Goal: Task Accomplishment & Management: Use online tool/utility

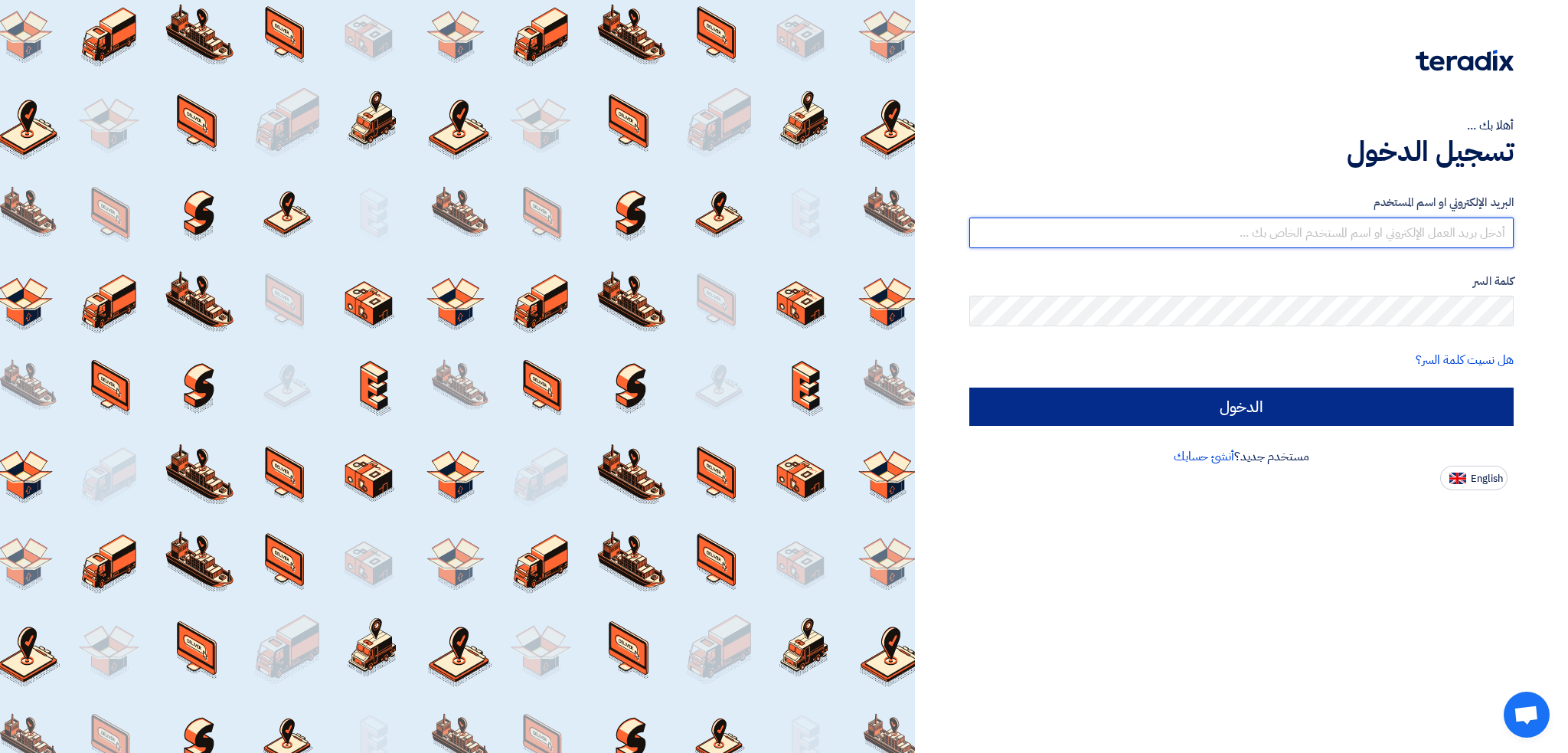
type input "italyaco2030@gmail.com"
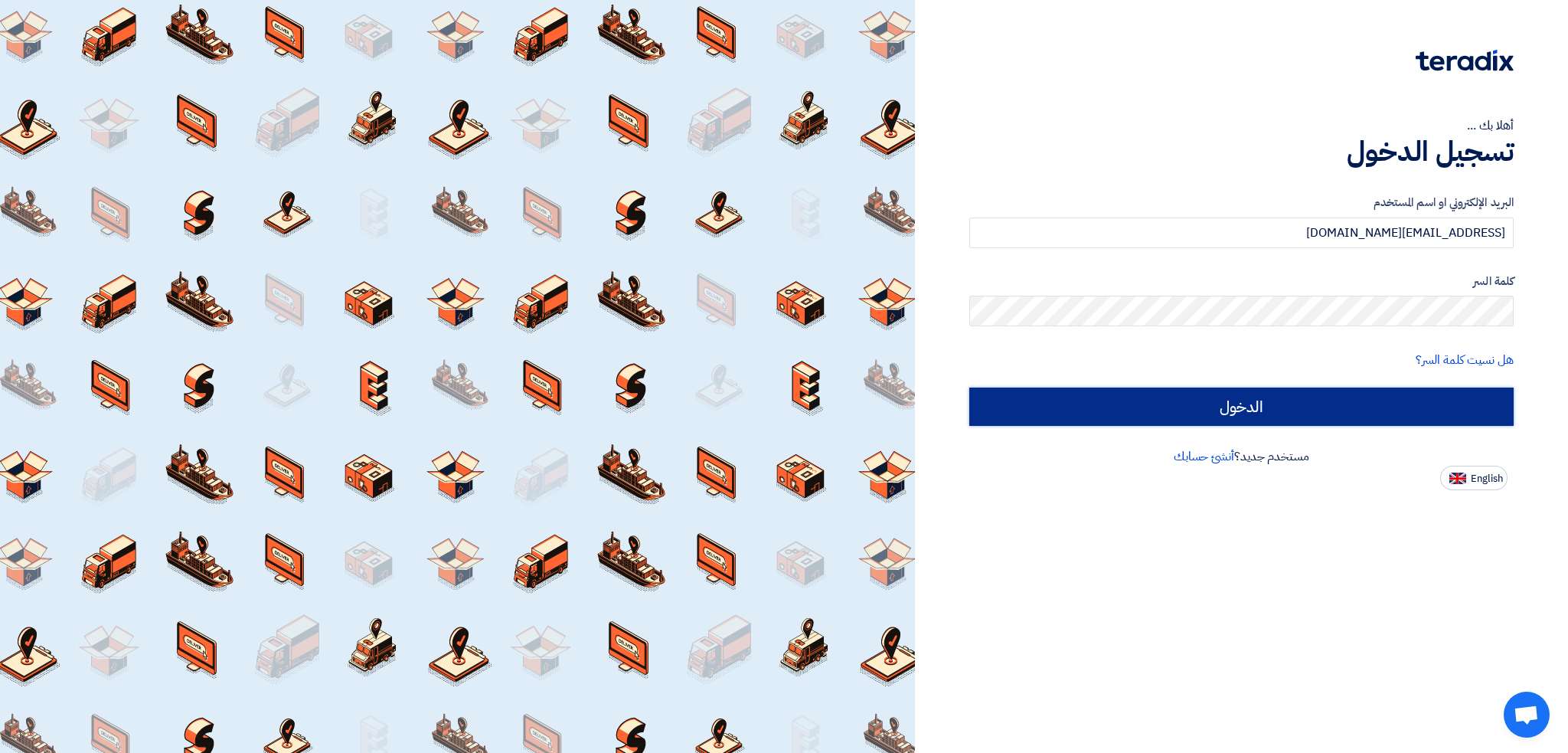
click at [1046, 406] on input "الدخول" at bounding box center [1241, 406] width 544 height 39
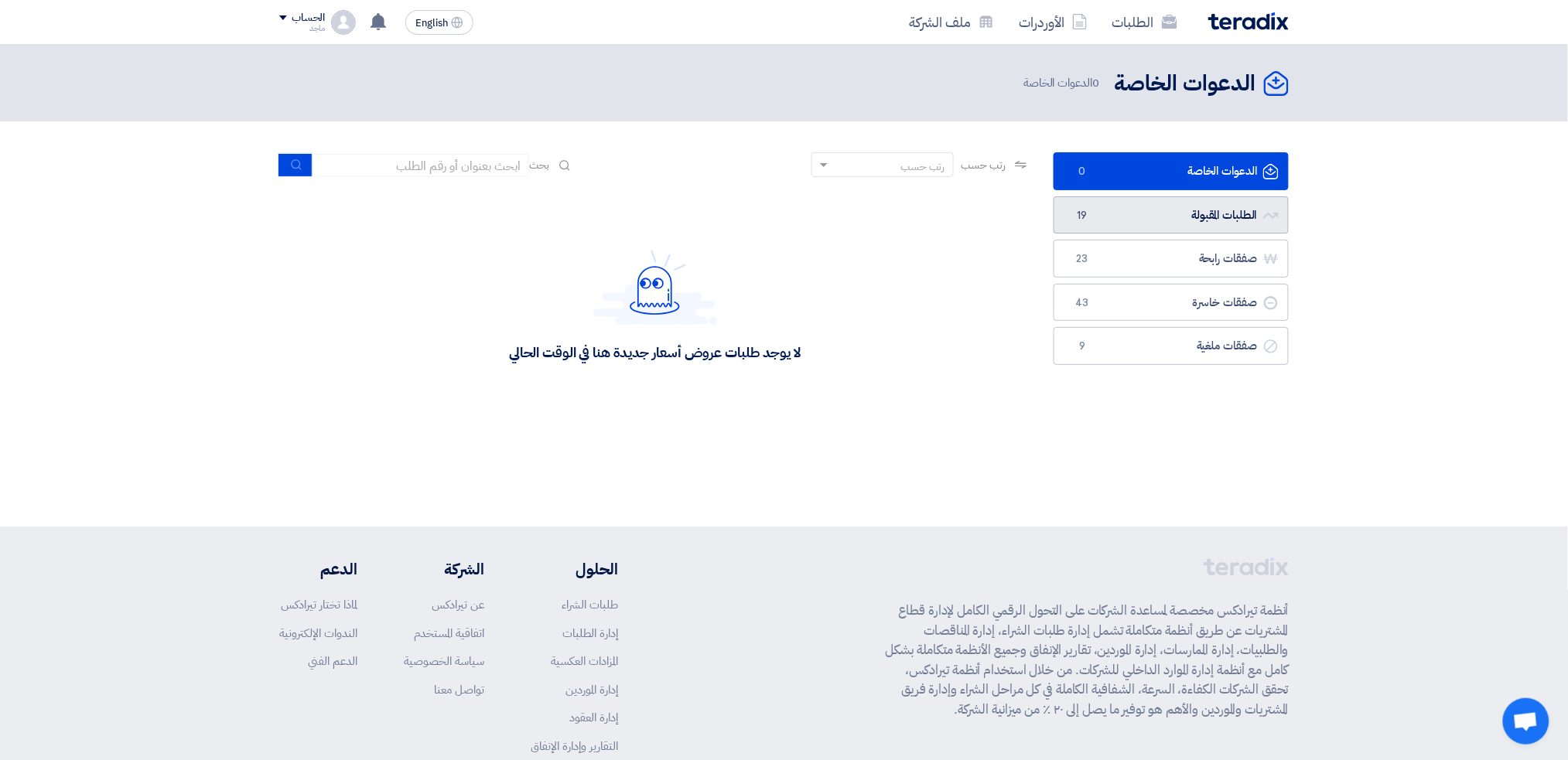
click at [1119, 218] on link "الطلبات المقبولة الطلبات المقبولة 19" at bounding box center [1171, 215] width 235 height 38
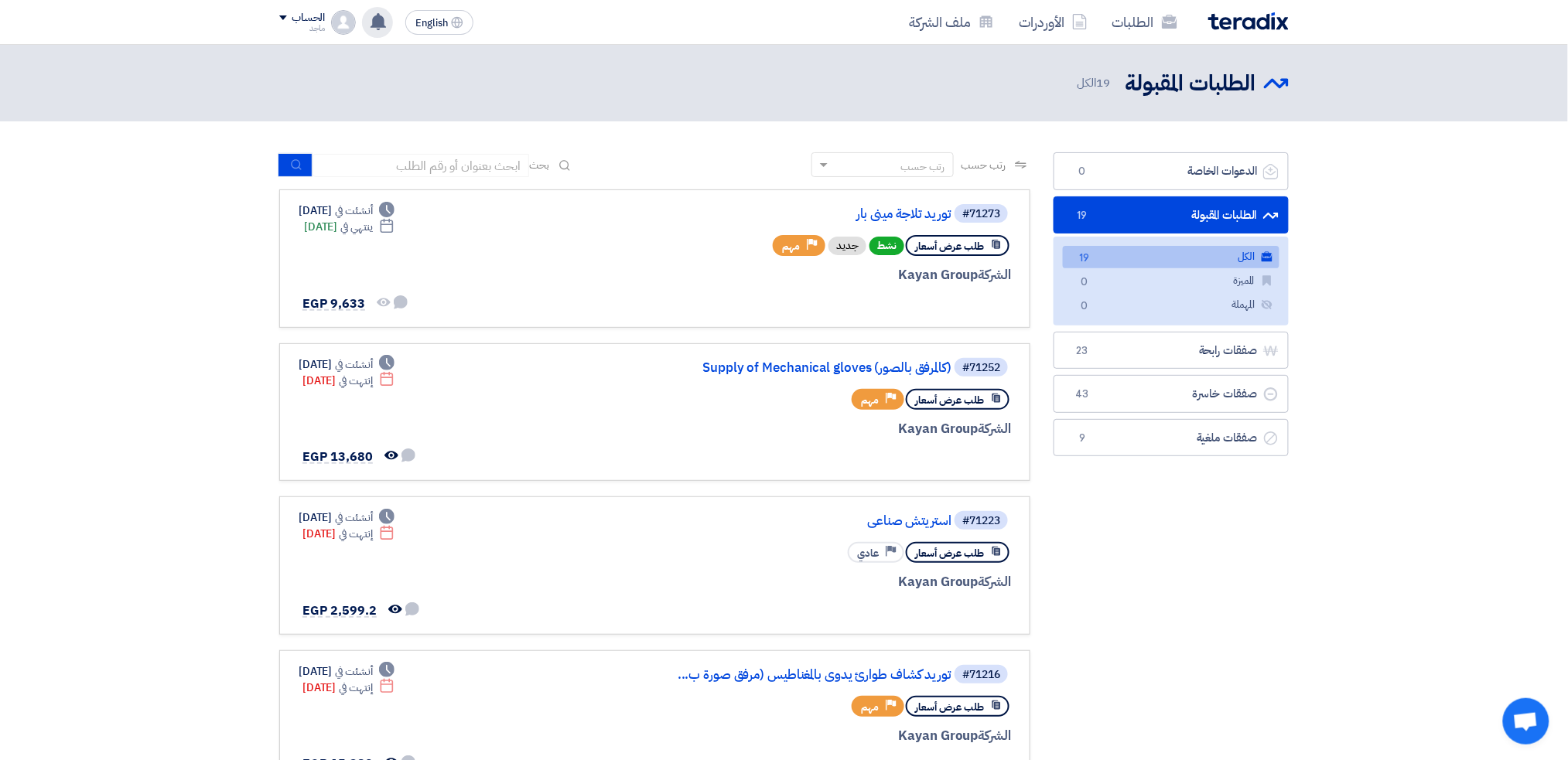
click at [374, 20] on use at bounding box center [378, 22] width 15 height 17
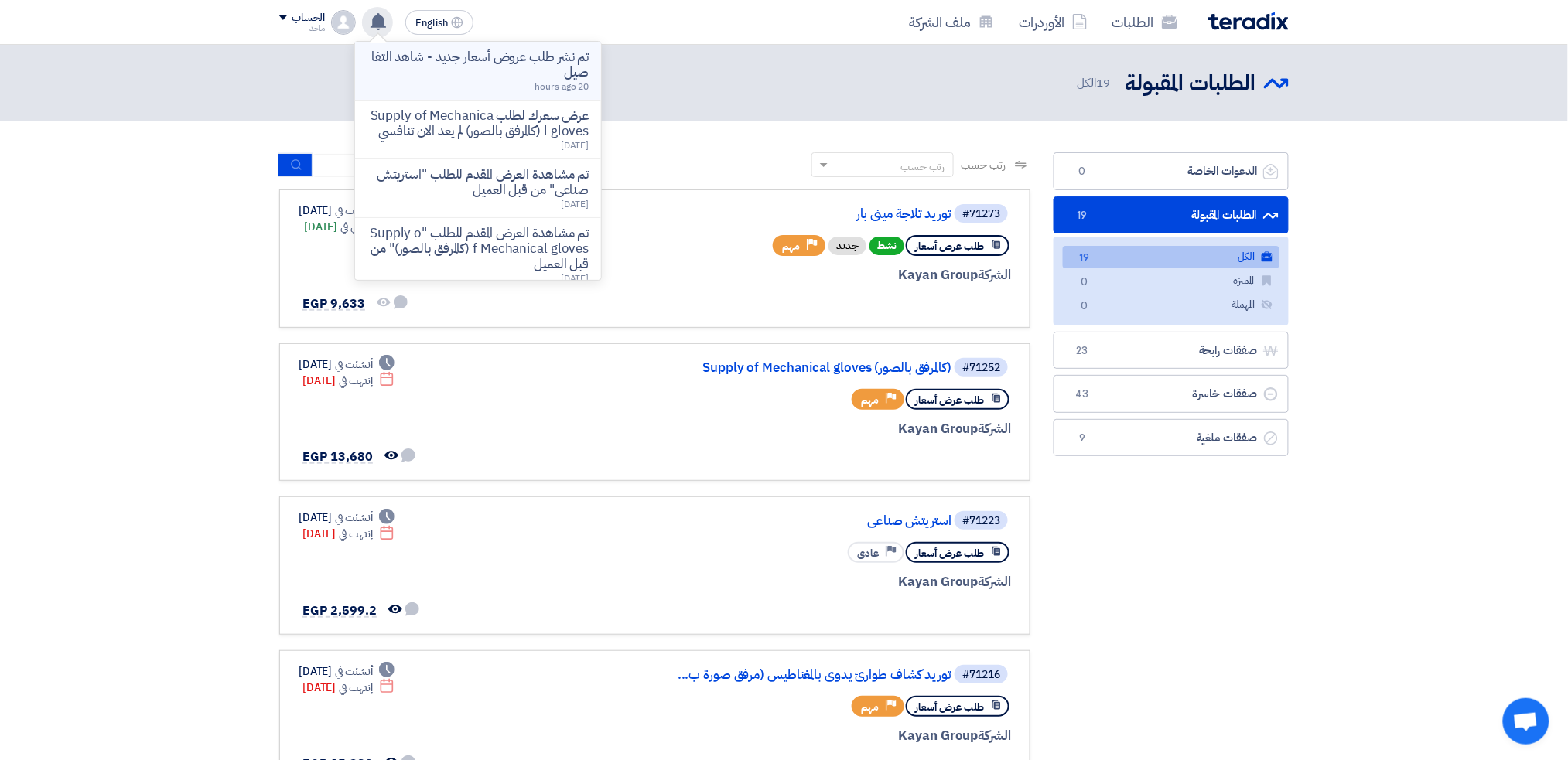
click at [407, 77] on p "تم نشر طلب عروض أسعار جديد - شاهد التفاصيل" at bounding box center [477, 65] width 222 height 31
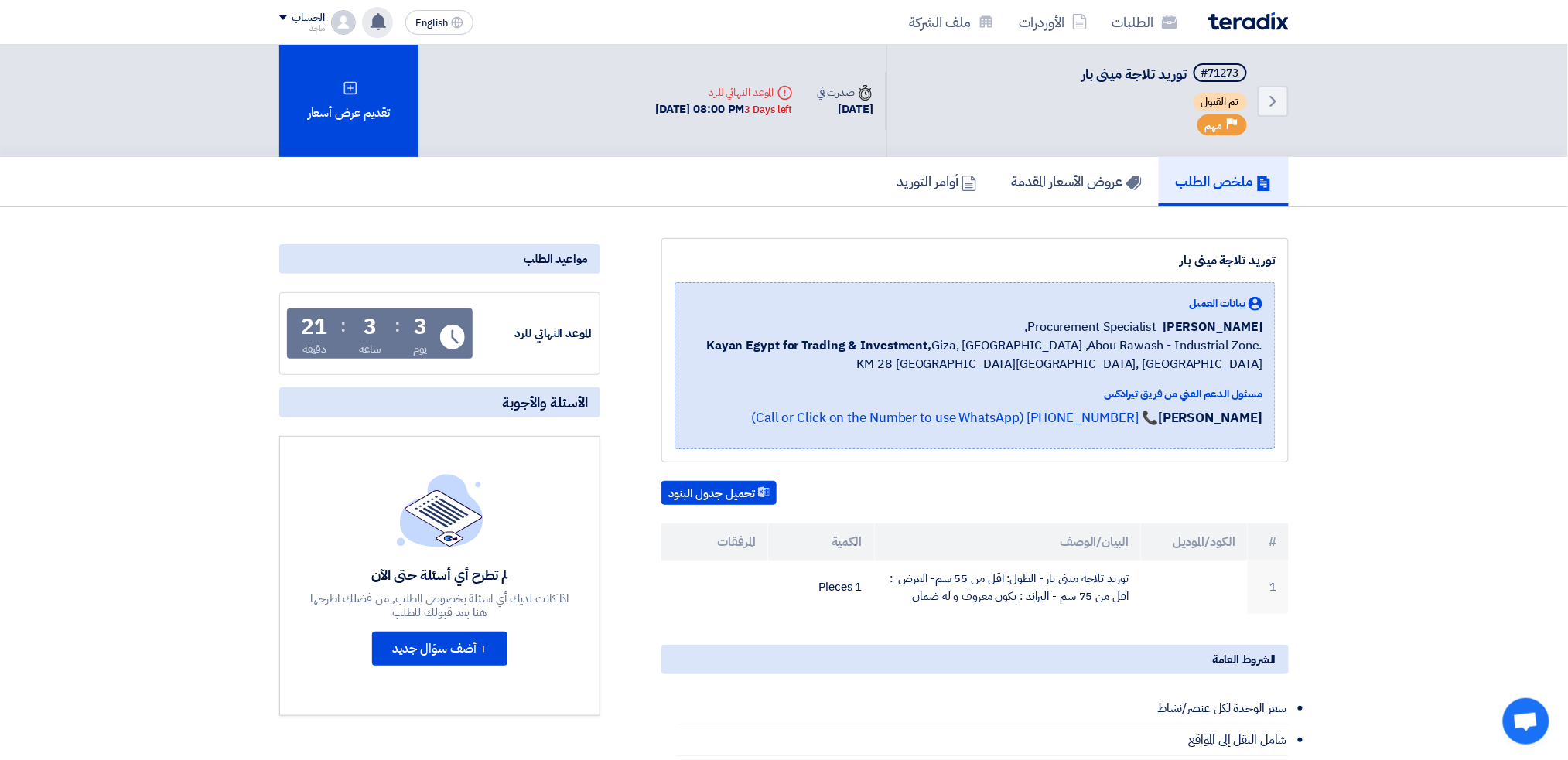
click at [374, 9] on div "تم نشر طلب عروض أسعار جديد - شاهد التفاصيل 20 hours ago عرض سعرك لطلب Supply of…" at bounding box center [377, 23] width 31 height 31
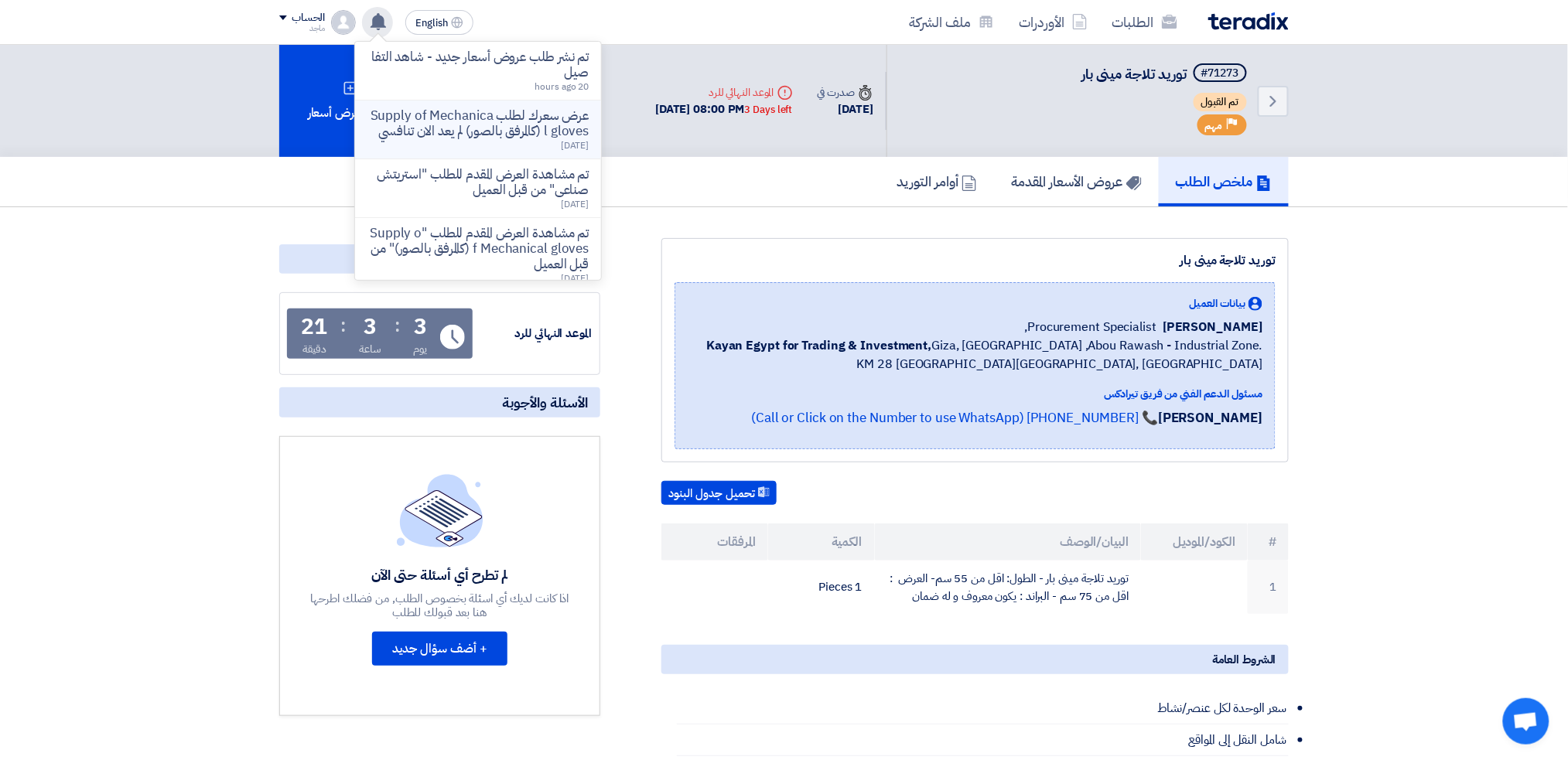
click at [419, 117] on p "عرض سعرك لطلب Supply of Mechanical gloves (كالمرفق بالصور) لم يعد الان تنافسي" at bounding box center [477, 124] width 222 height 31
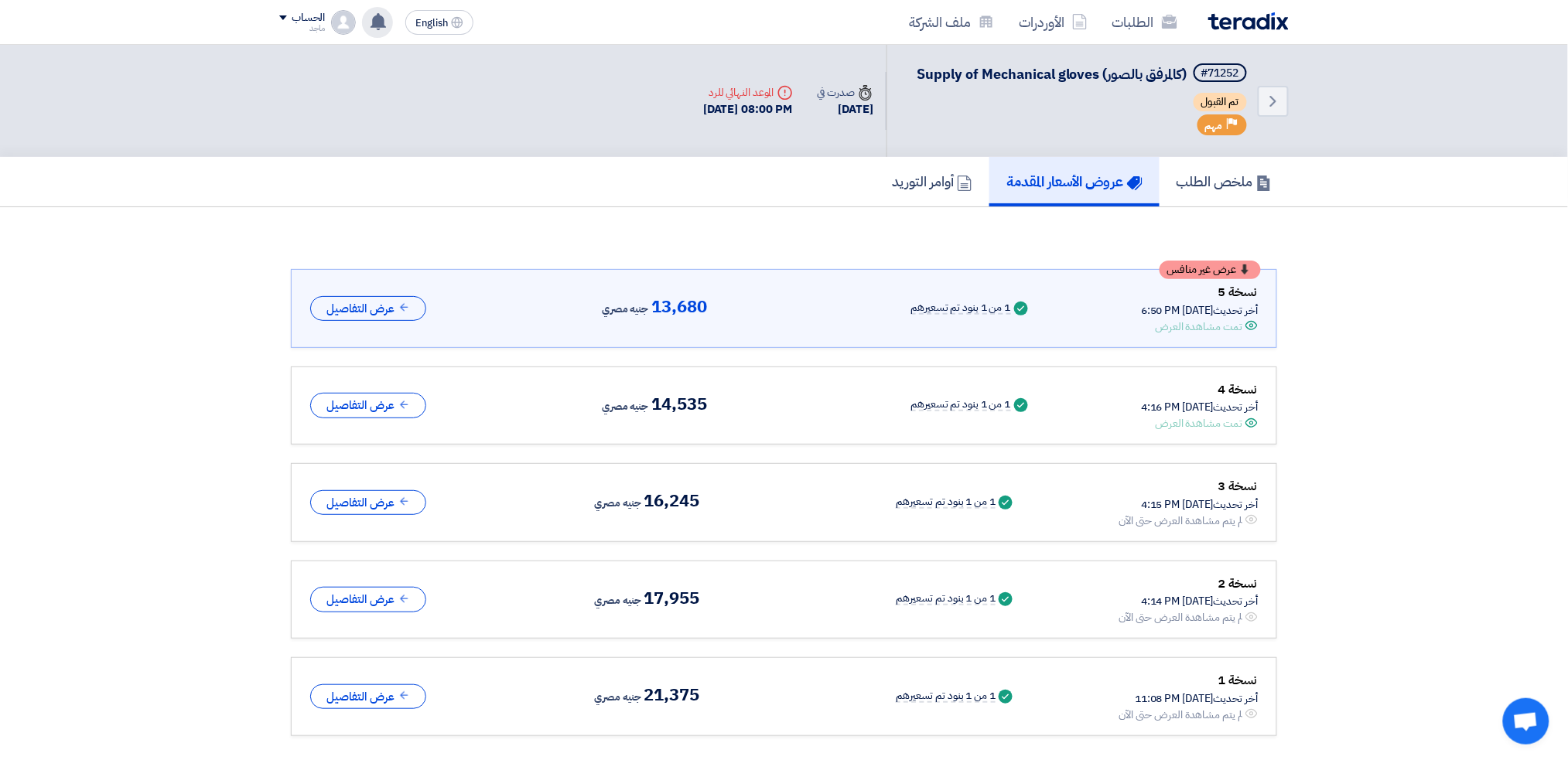
scroll to position [21, 0]
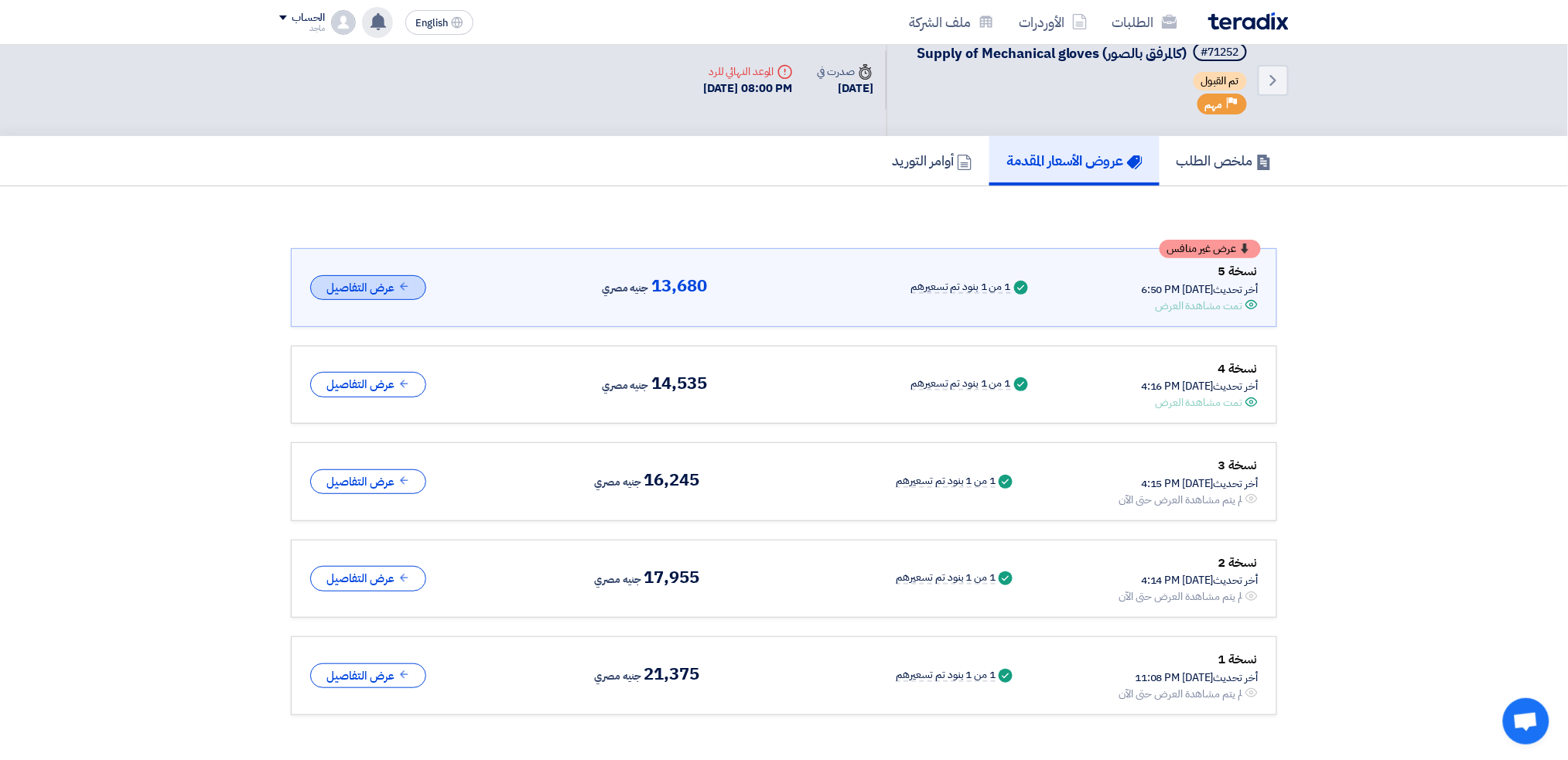
click at [399, 280] on icon at bounding box center [403, 286] width 12 height 12
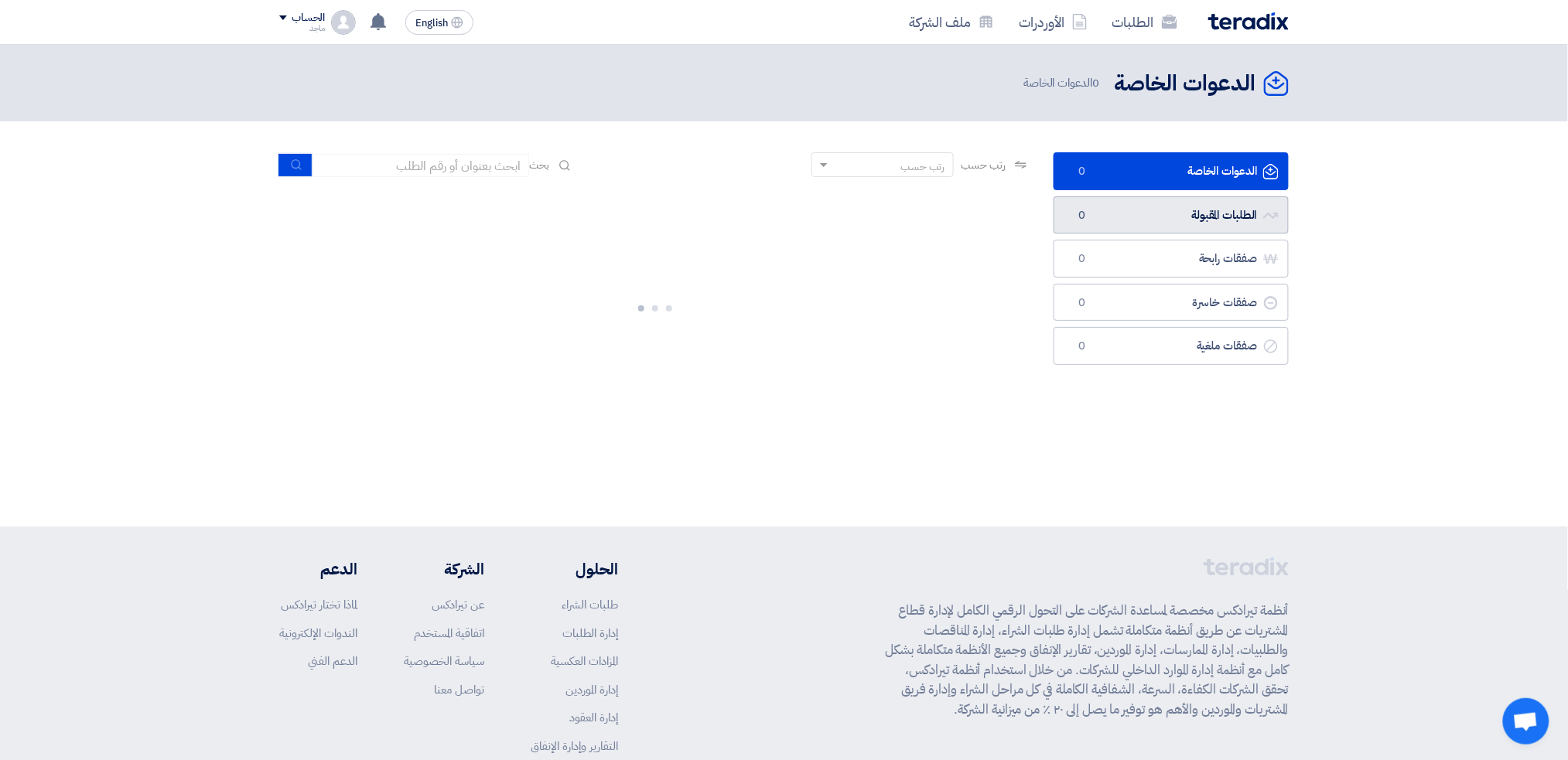
click at [1184, 209] on link "الطلبات المقبولة الطلبات المقبولة 0" at bounding box center [1171, 215] width 235 height 38
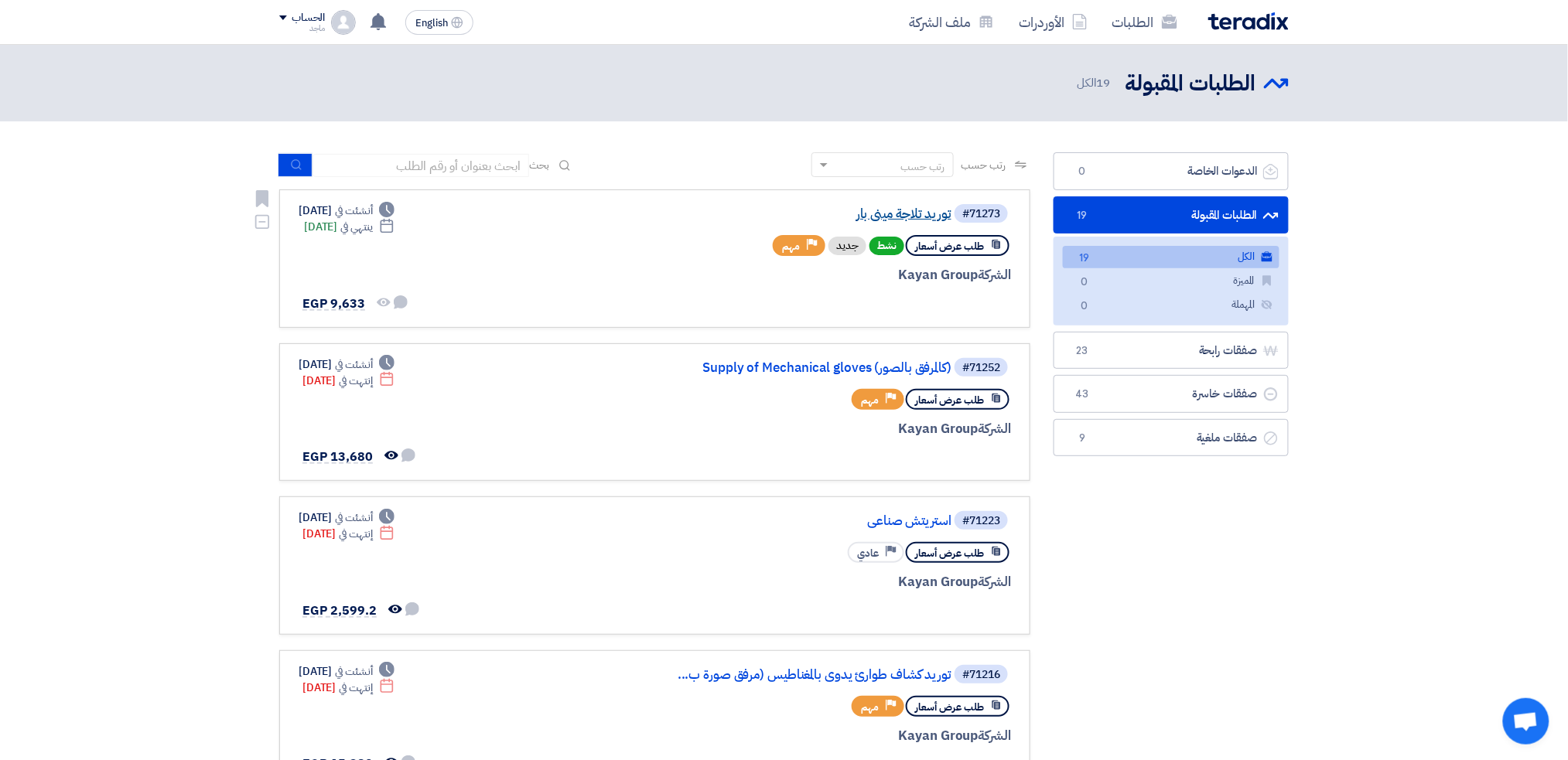
click at [900, 209] on link "توريد تلاجة مينى بار" at bounding box center [797, 213] width 309 height 14
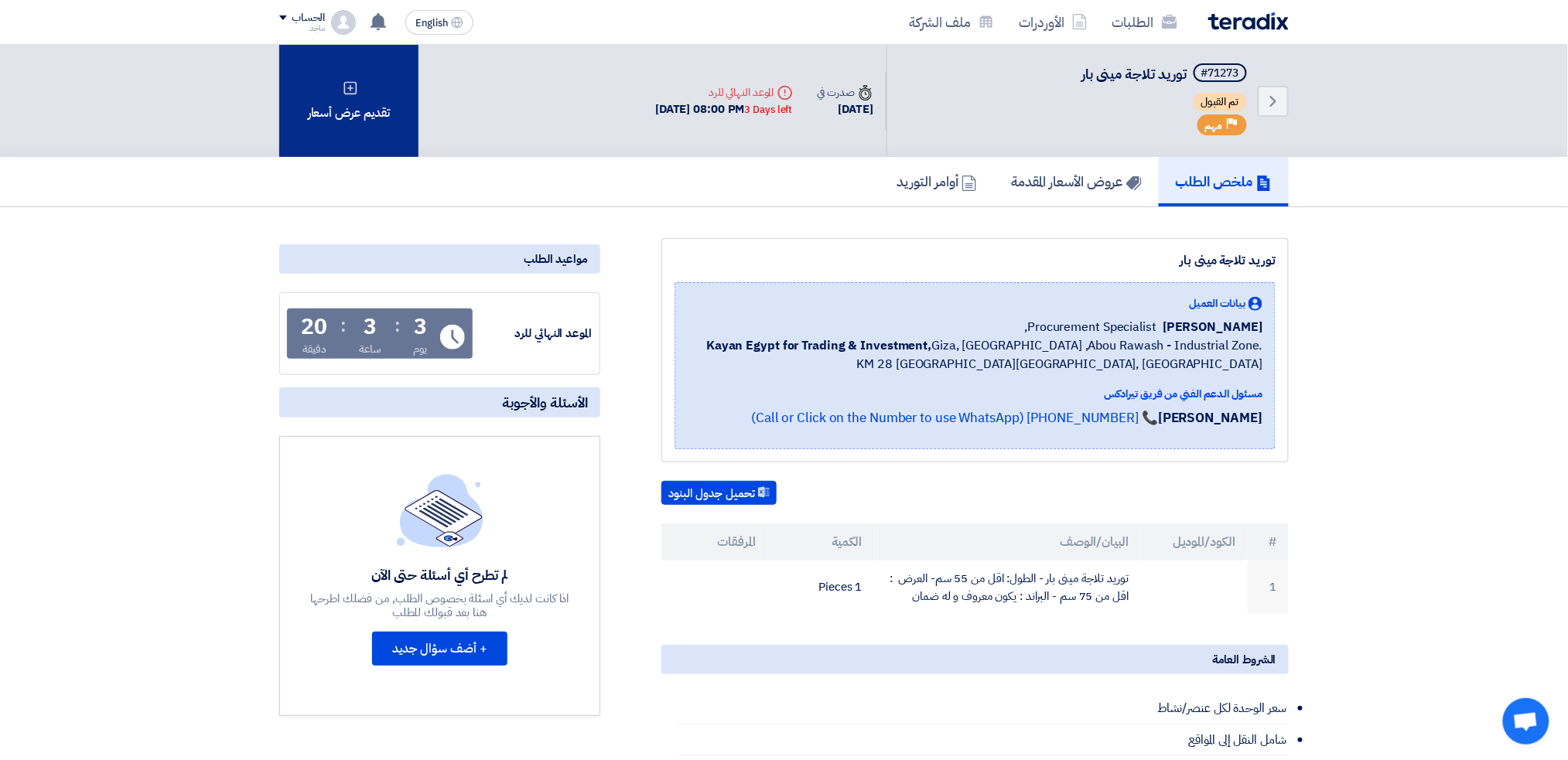
click at [360, 100] on div "تقديم عرض أسعار" at bounding box center [349, 101] width 139 height 112
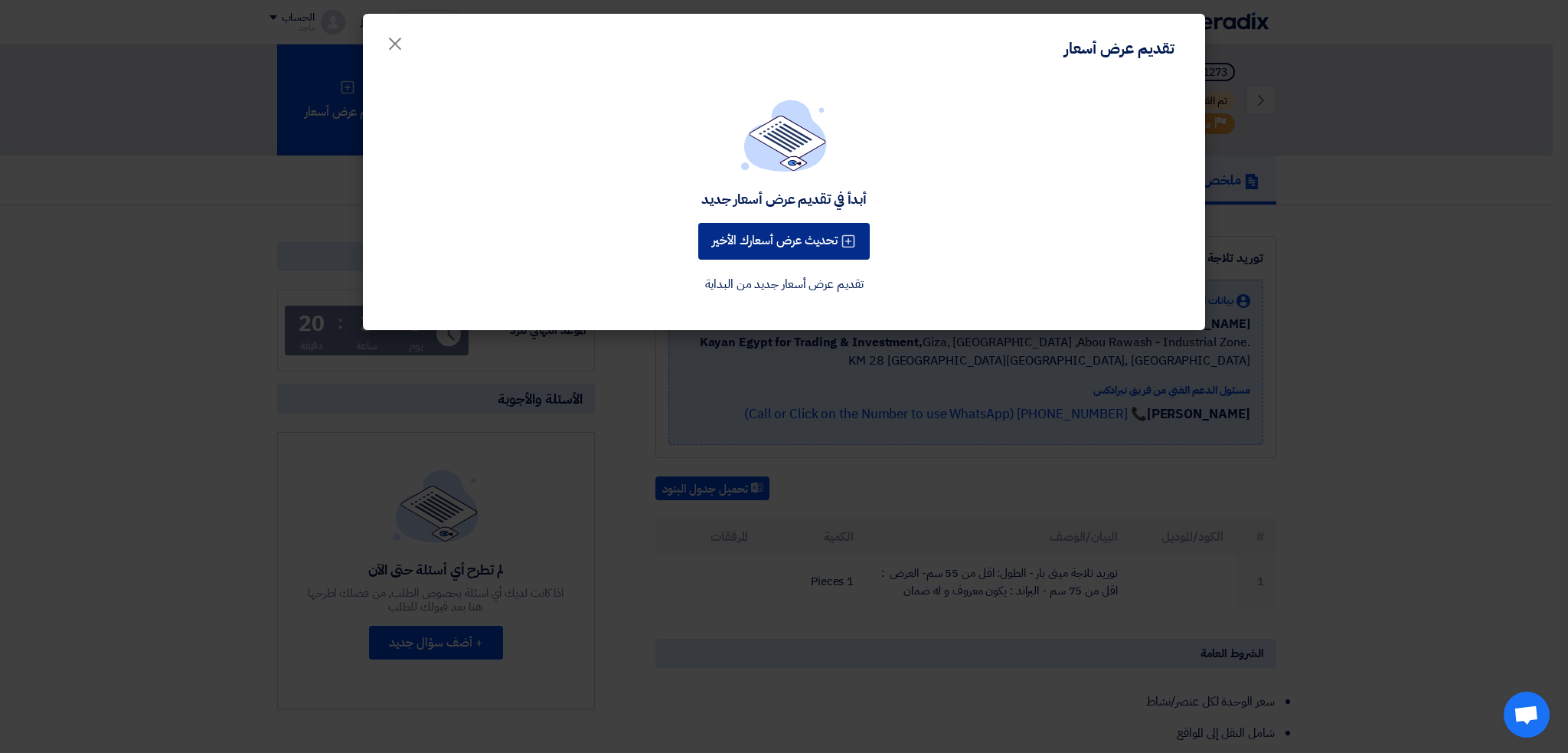
click at [780, 234] on button "تحديث عرض أسعارك الأخير" at bounding box center [784, 241] width 172 height 37
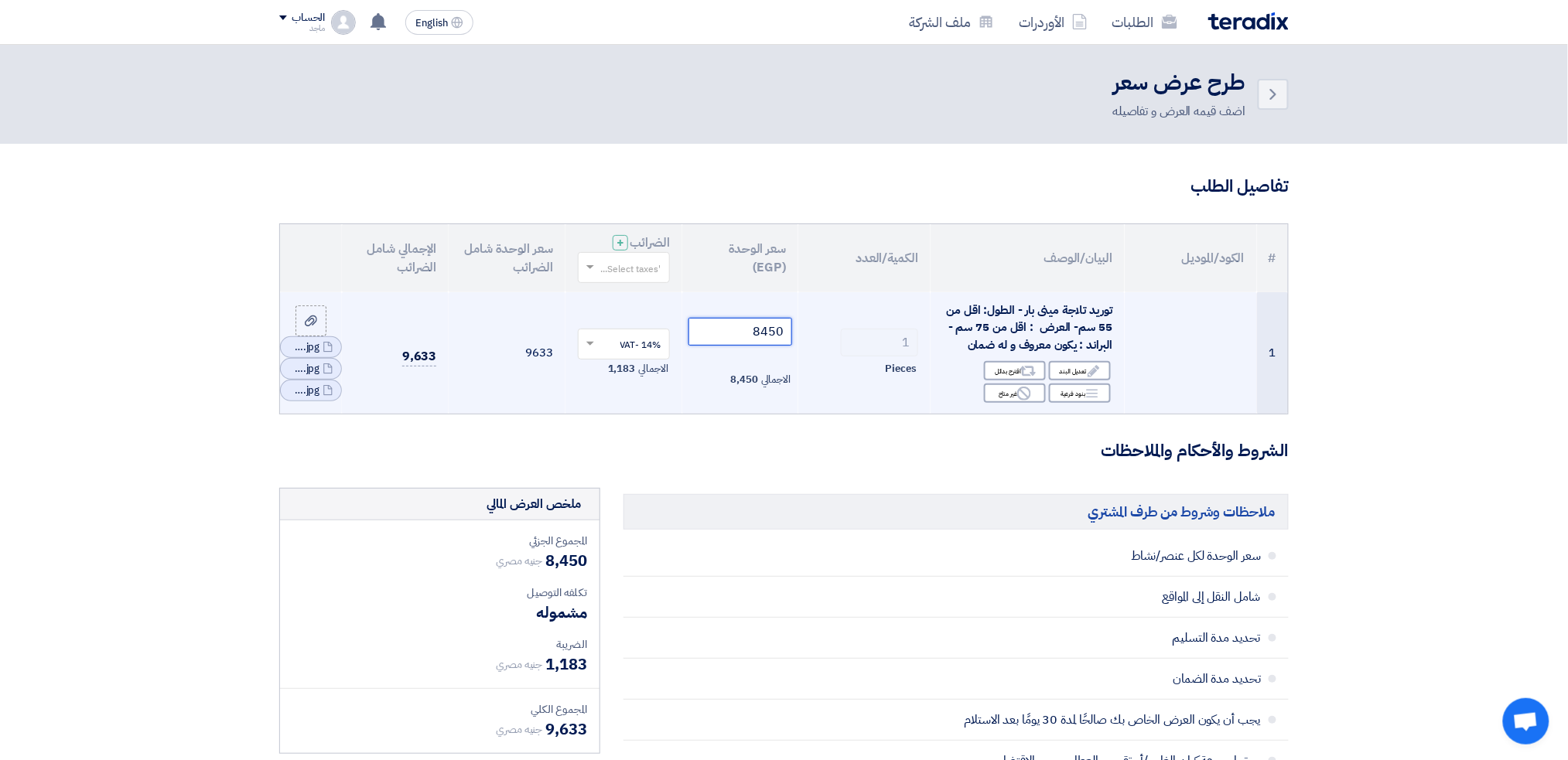
click at [742, 338] on input "8450" at bounding box center [740, 332] width 104 height 28
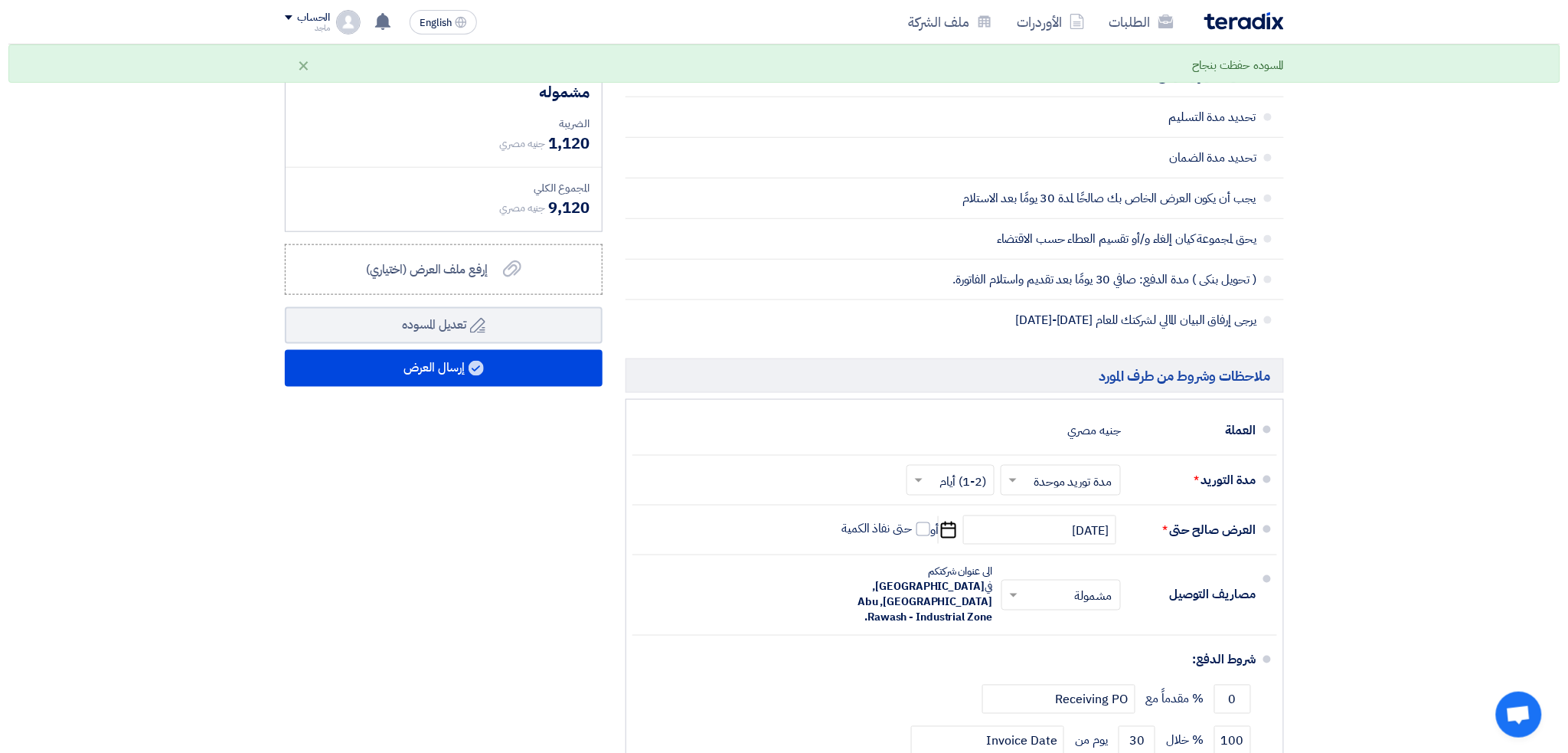
scroll to position [522, 0]
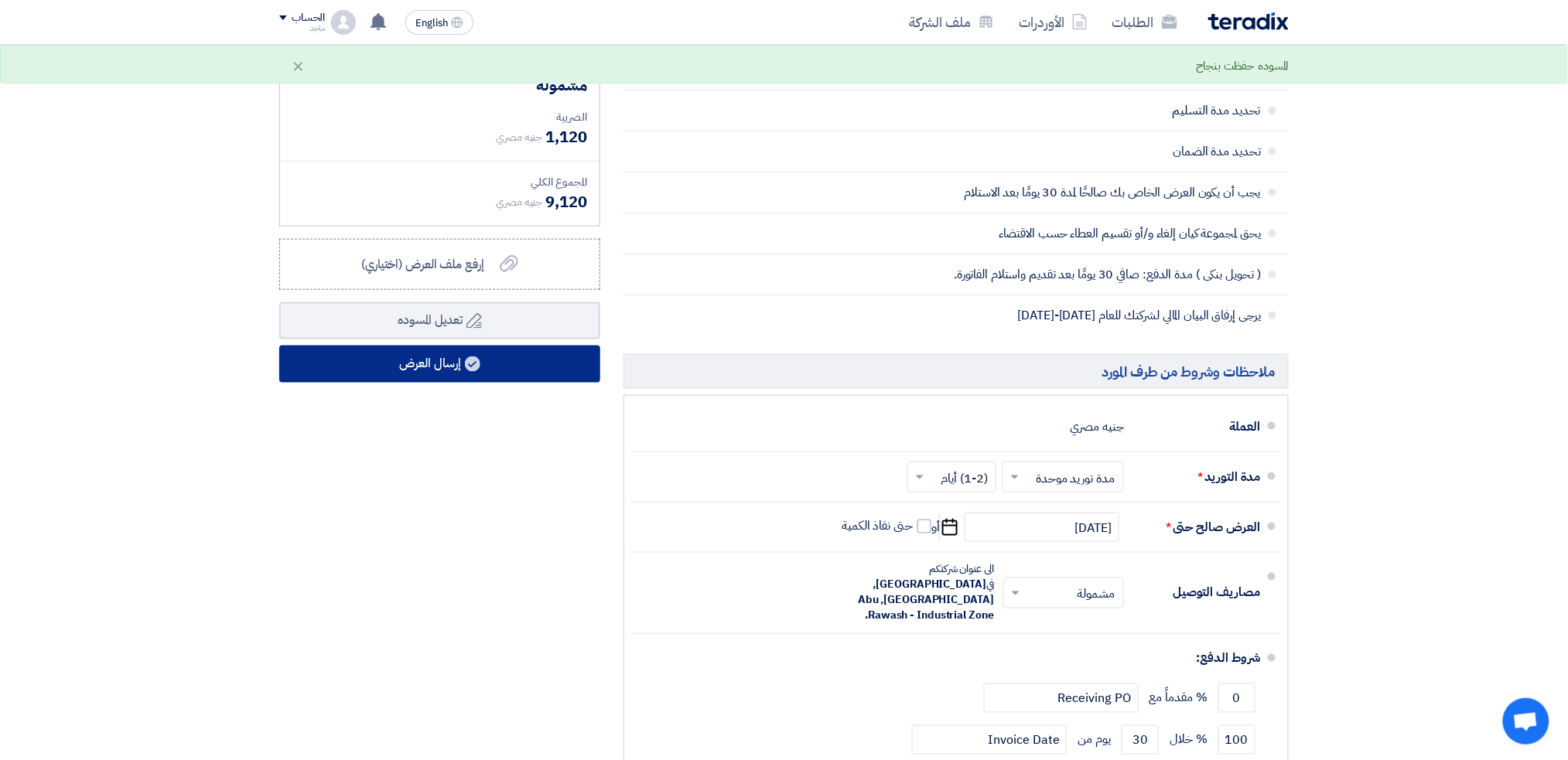
type input "8000"
click at [522, 360] on button "إرسال العرض" at bounding box center [439, 363] width 321 height 37
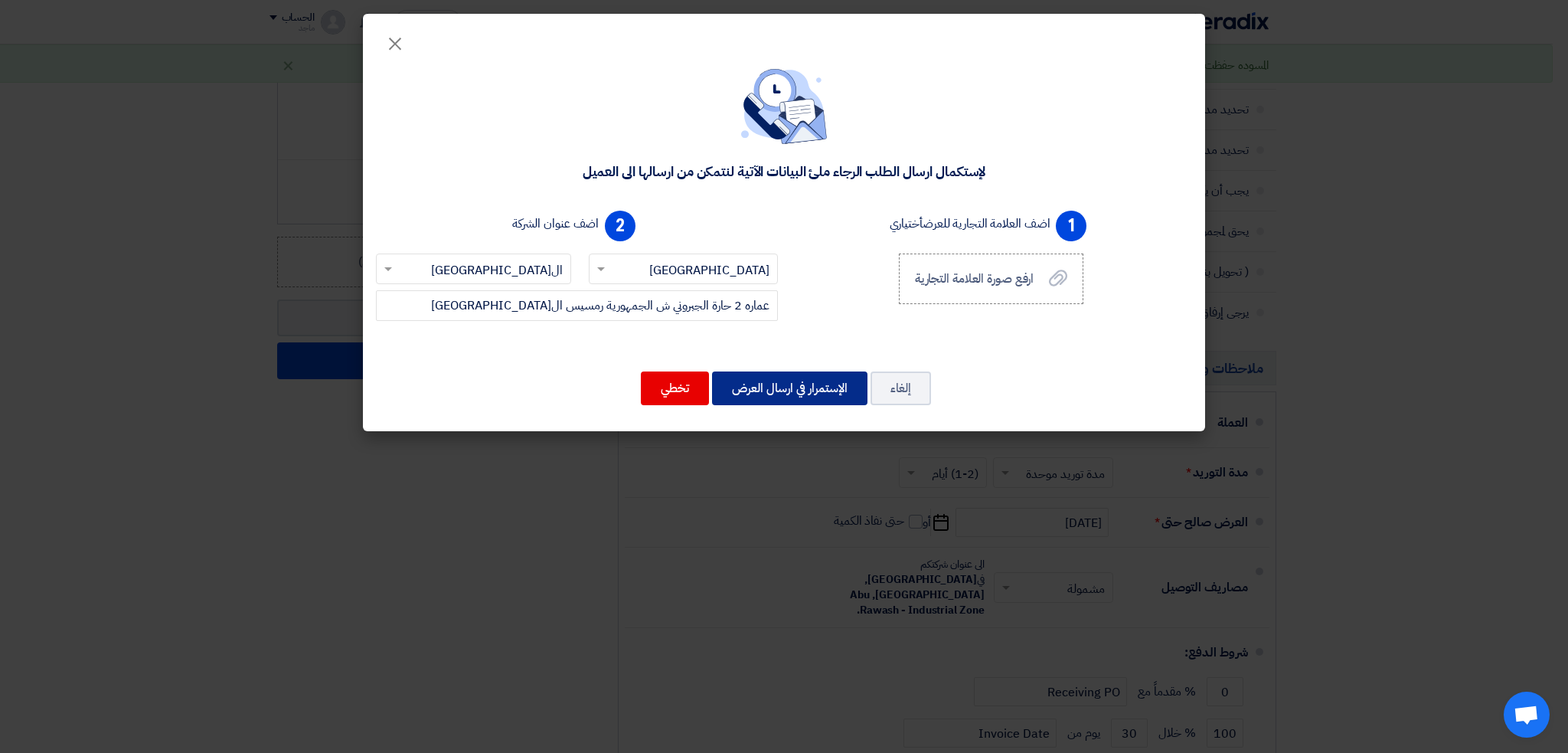
click at [787, 395] on button "الإستمرار في ارسال العرض" at bounding box center [789, 389] width 156 height 34
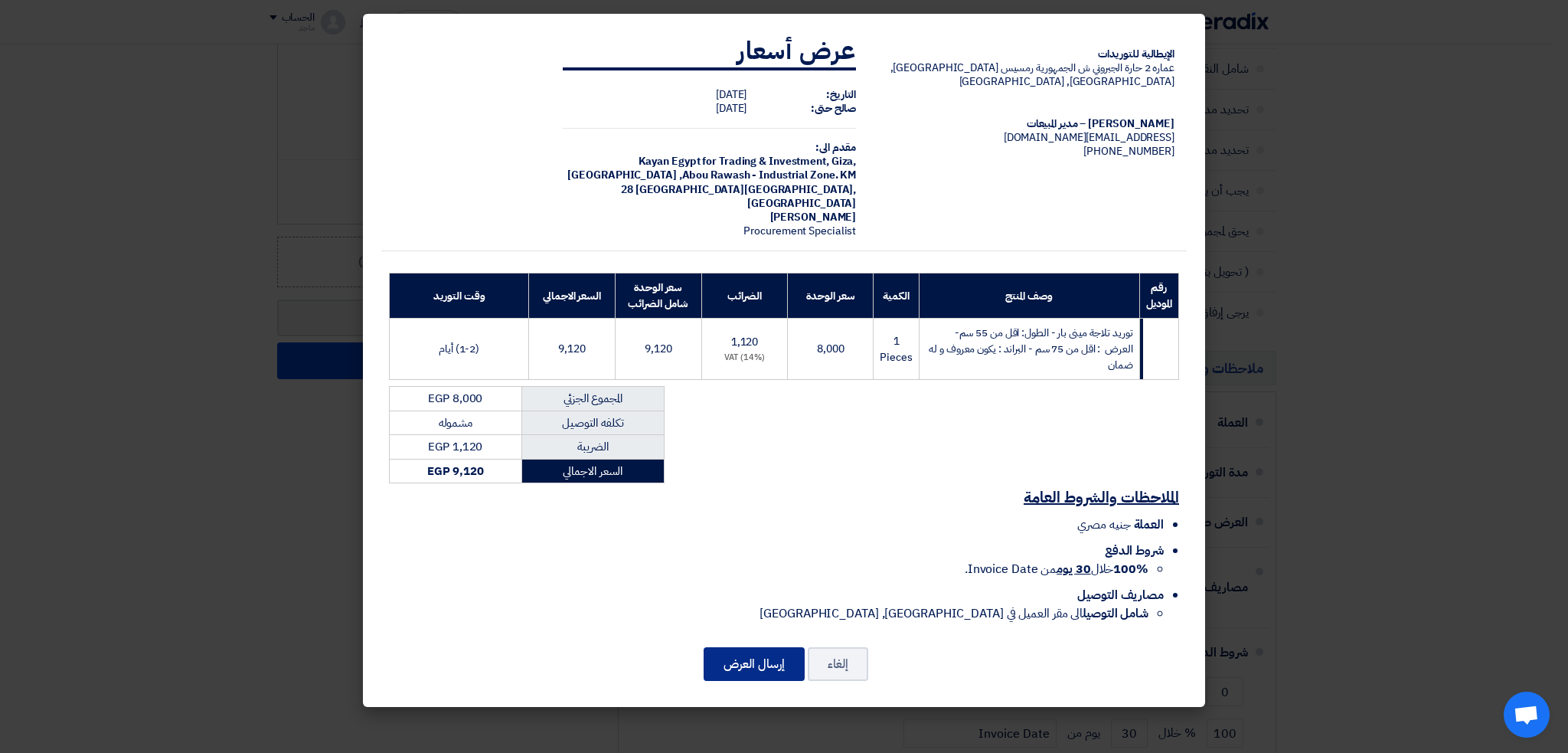
click at [760, 647] on button "إرسال العرض" at bounding box center [754, 664] width 101 height 34
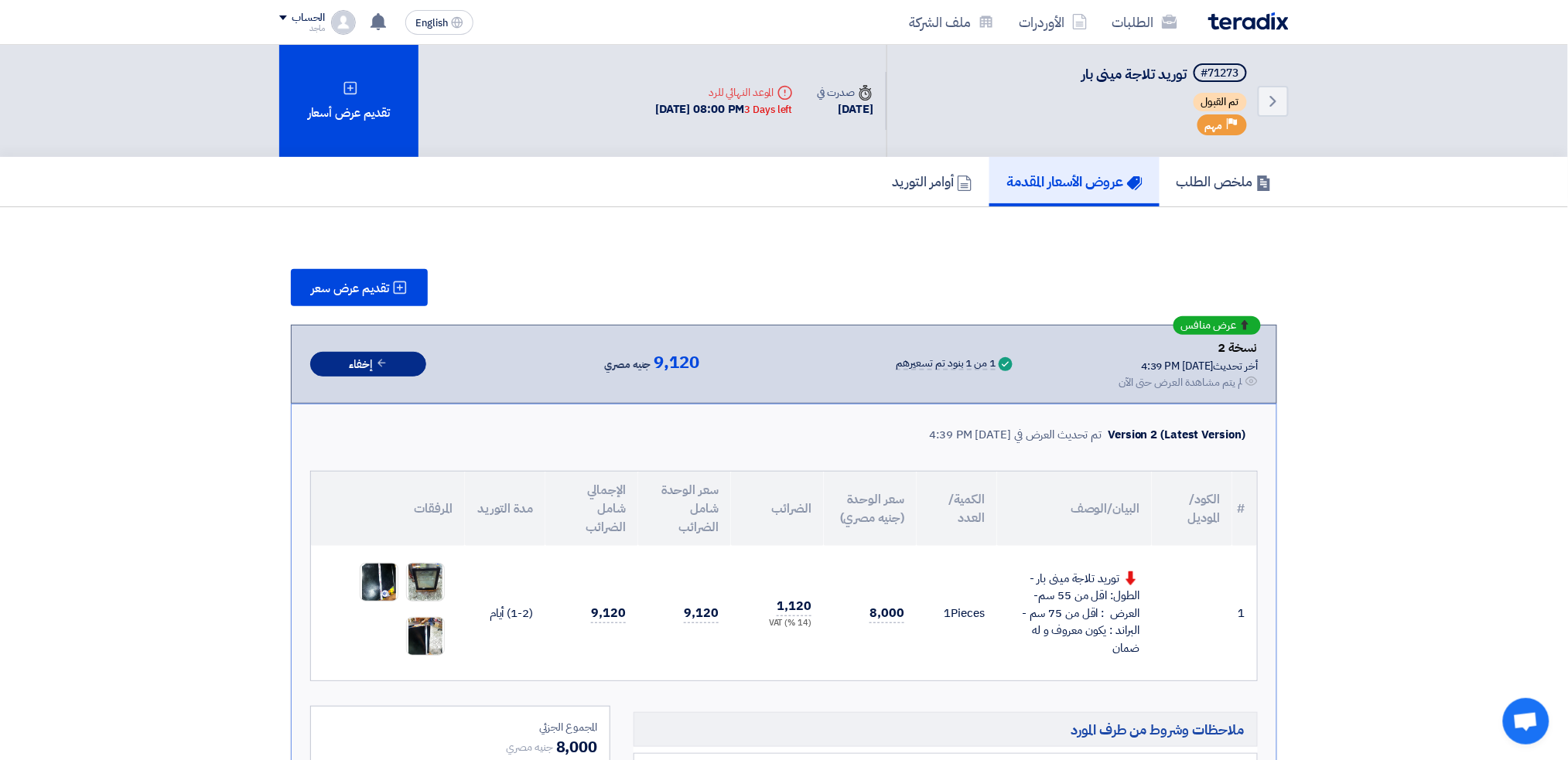
click at [414, 366] on button "إخفاء" at bounding box center [368, 364] width 116 height 25
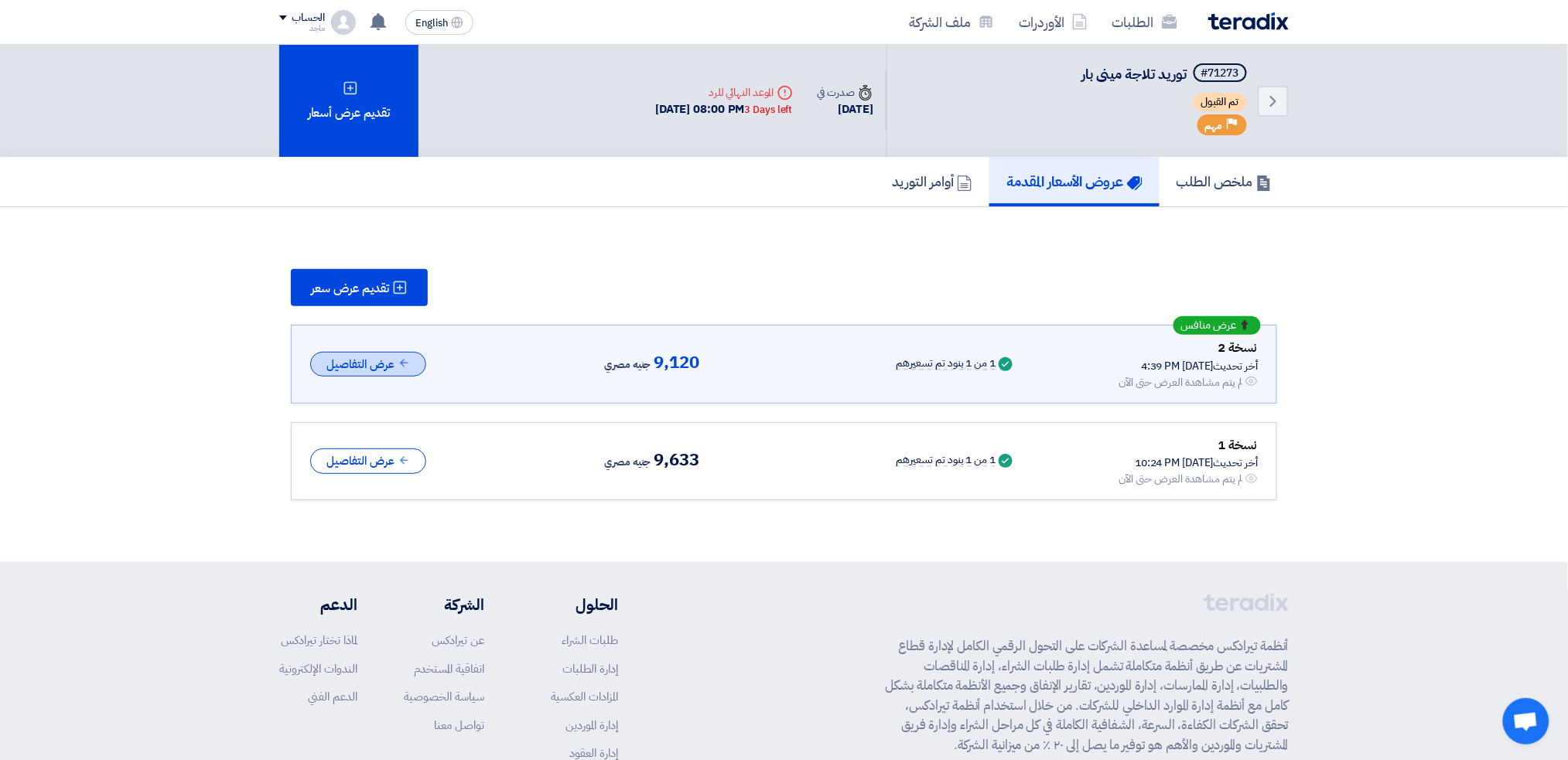
click at [389, 356] on button "عرض التفاصيل" at bounding box center [368, 364] width 116 height 25
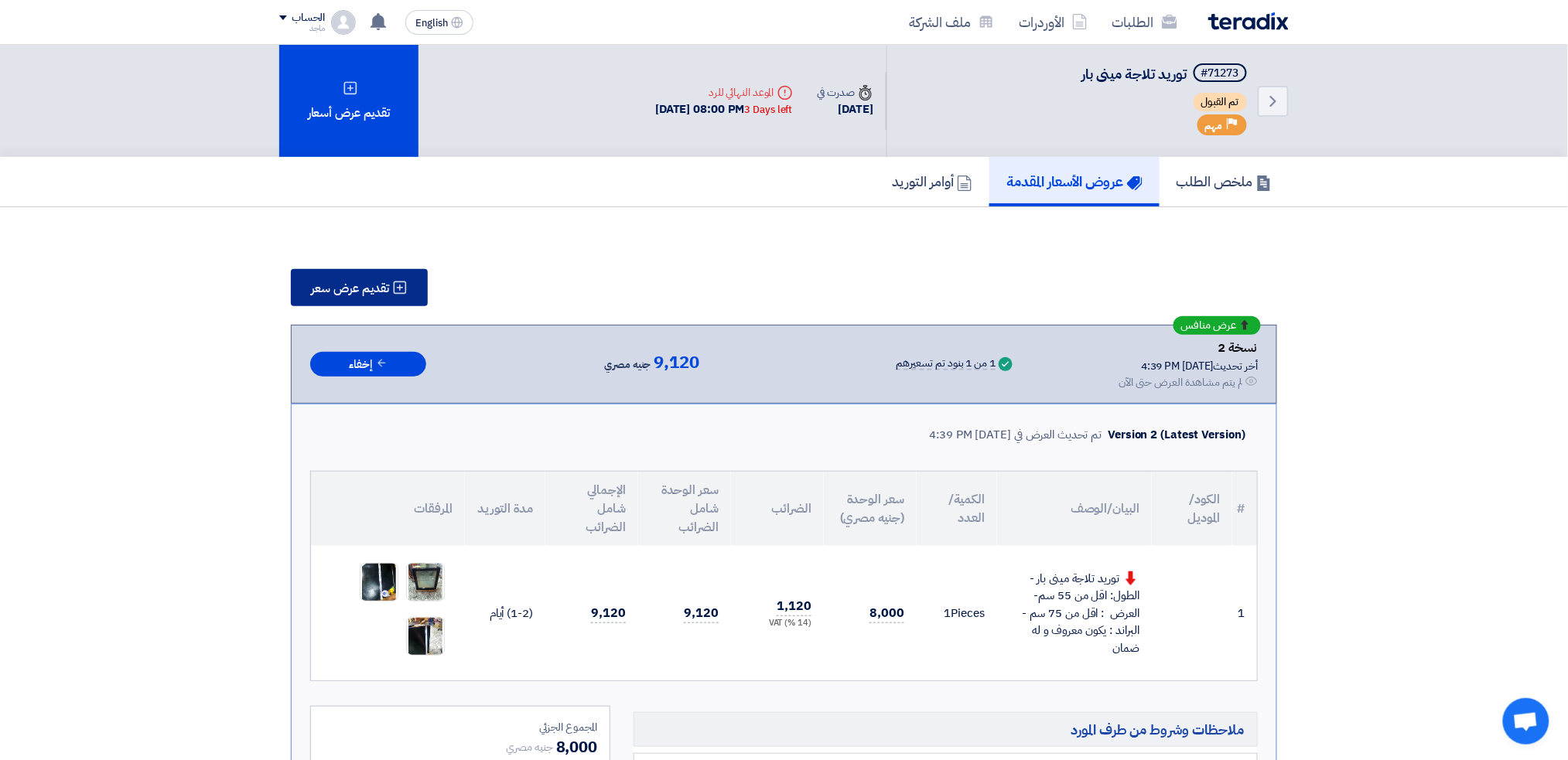
click at [348, 282] on span "تقديم عرض سعر" at bounding box center [350, 288] width 78 height 13
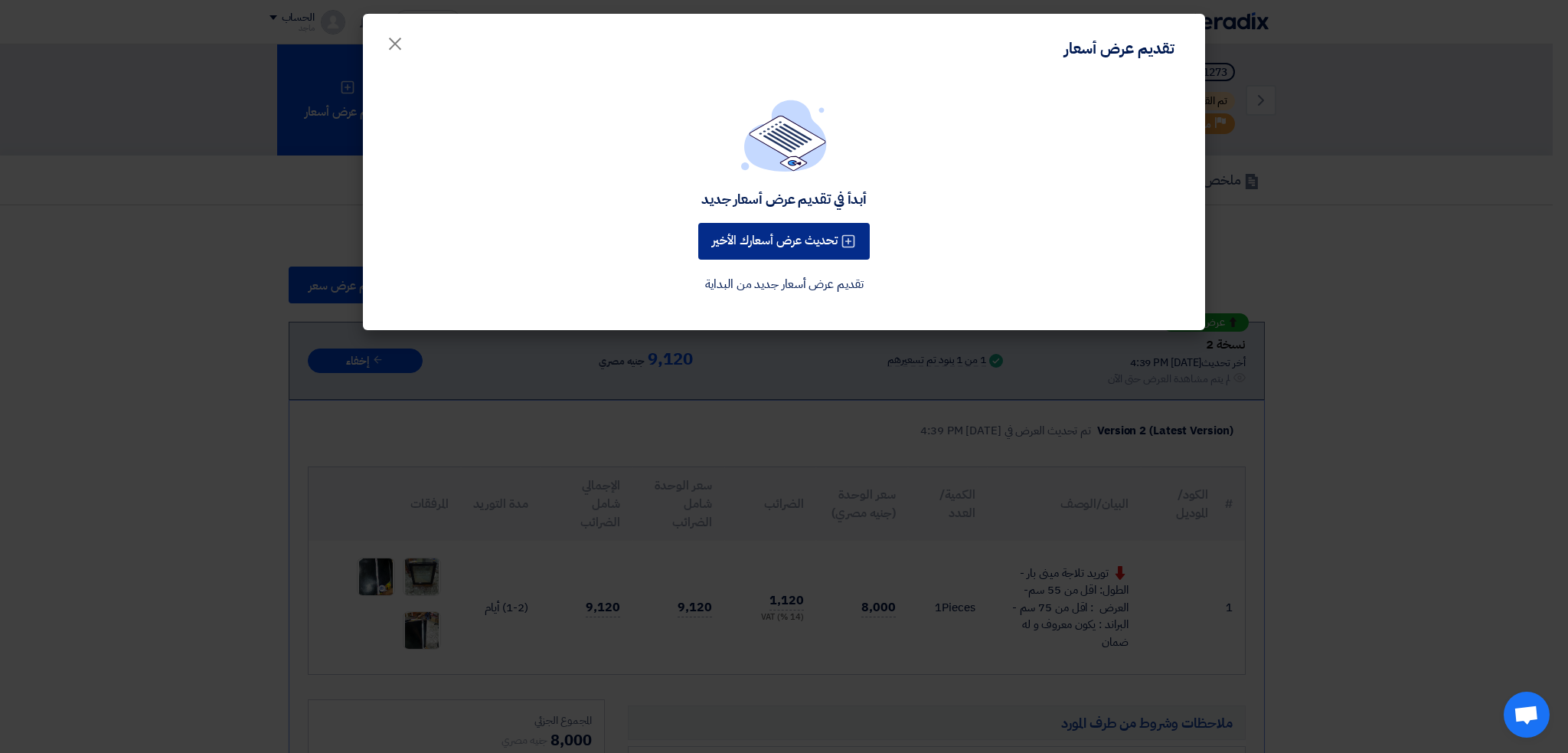
click at [749, 234] on button "تحديث عرض أسعارك الأخير" at bounding box center [784, 241] width 172 height 37
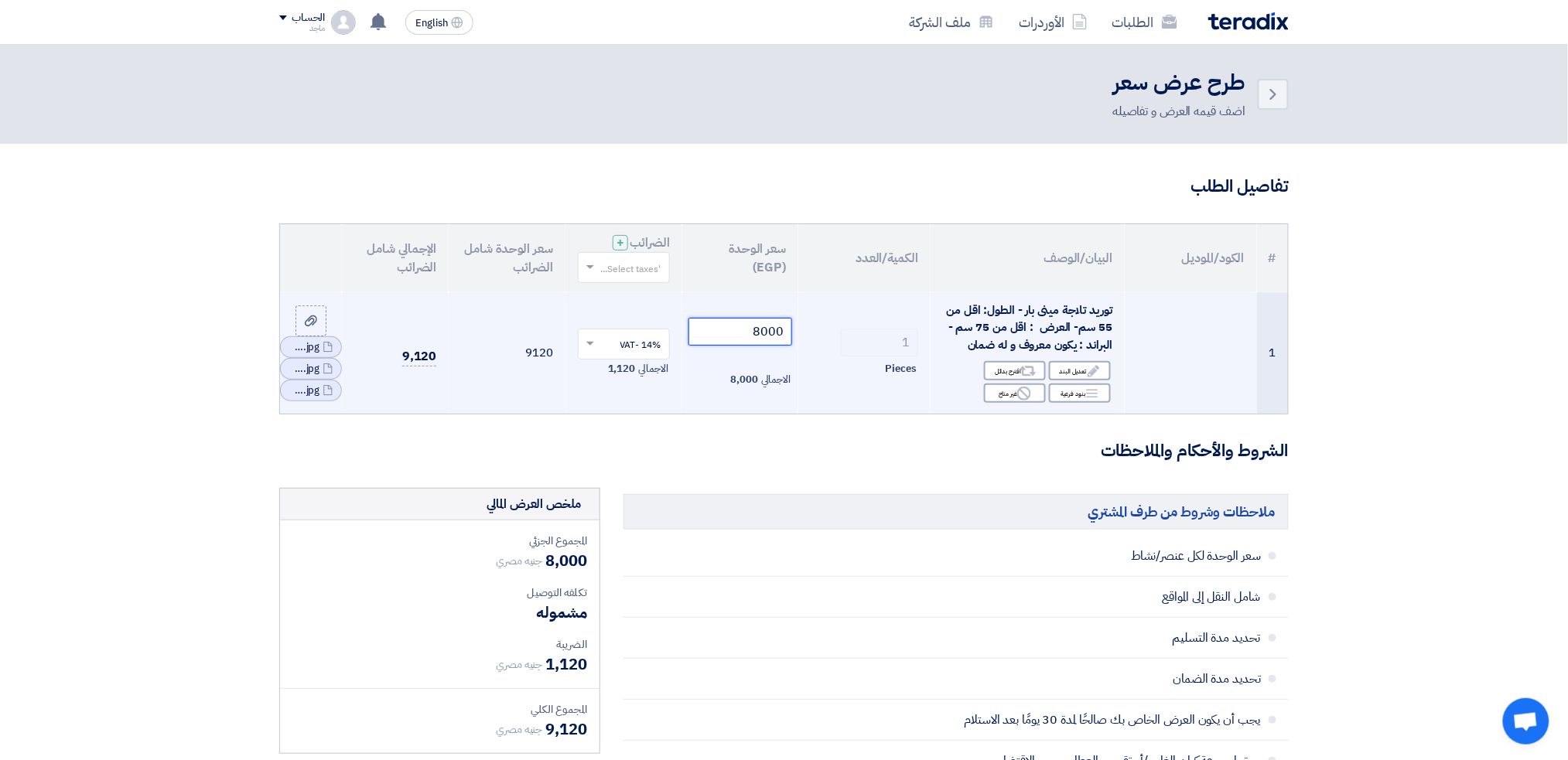
click at [733, 324] on input "8000" at bounding box center [740, 332] width 104 height 28
type input "8"
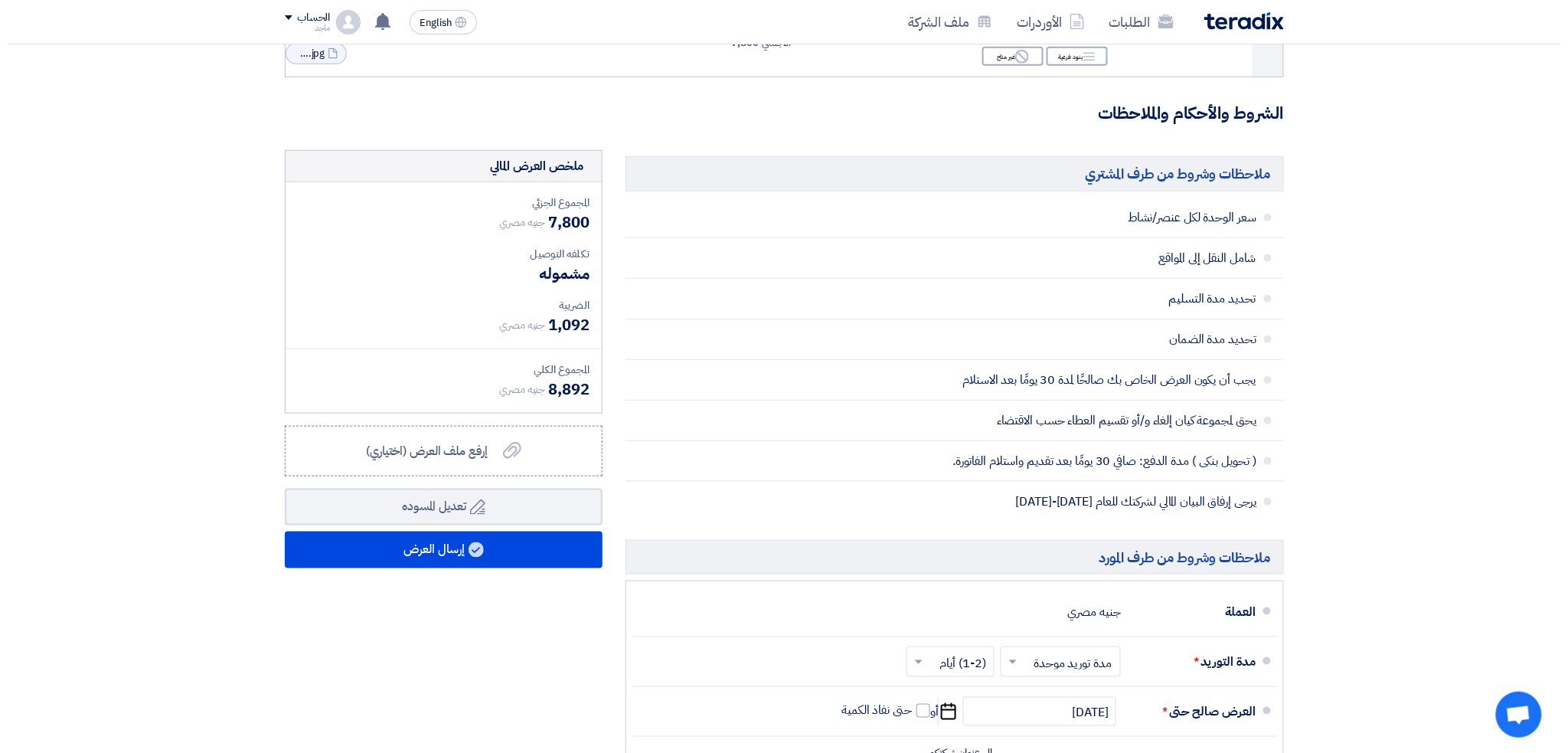
scroll to position [315, 0]
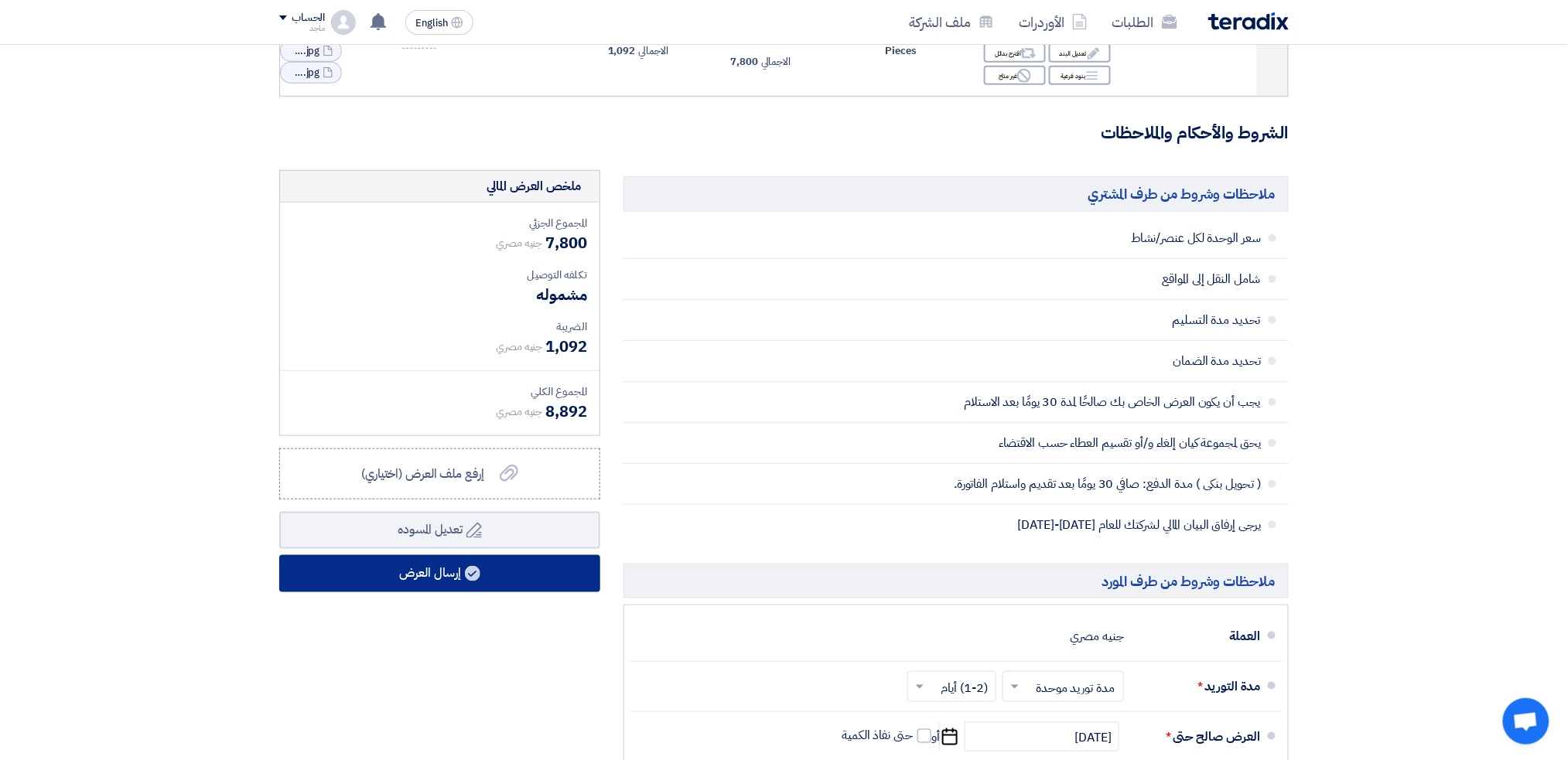
type input "7800"
click at [497, 574] on button "إرسال العرض" at bounding box center [439, 573] width 321 height 37
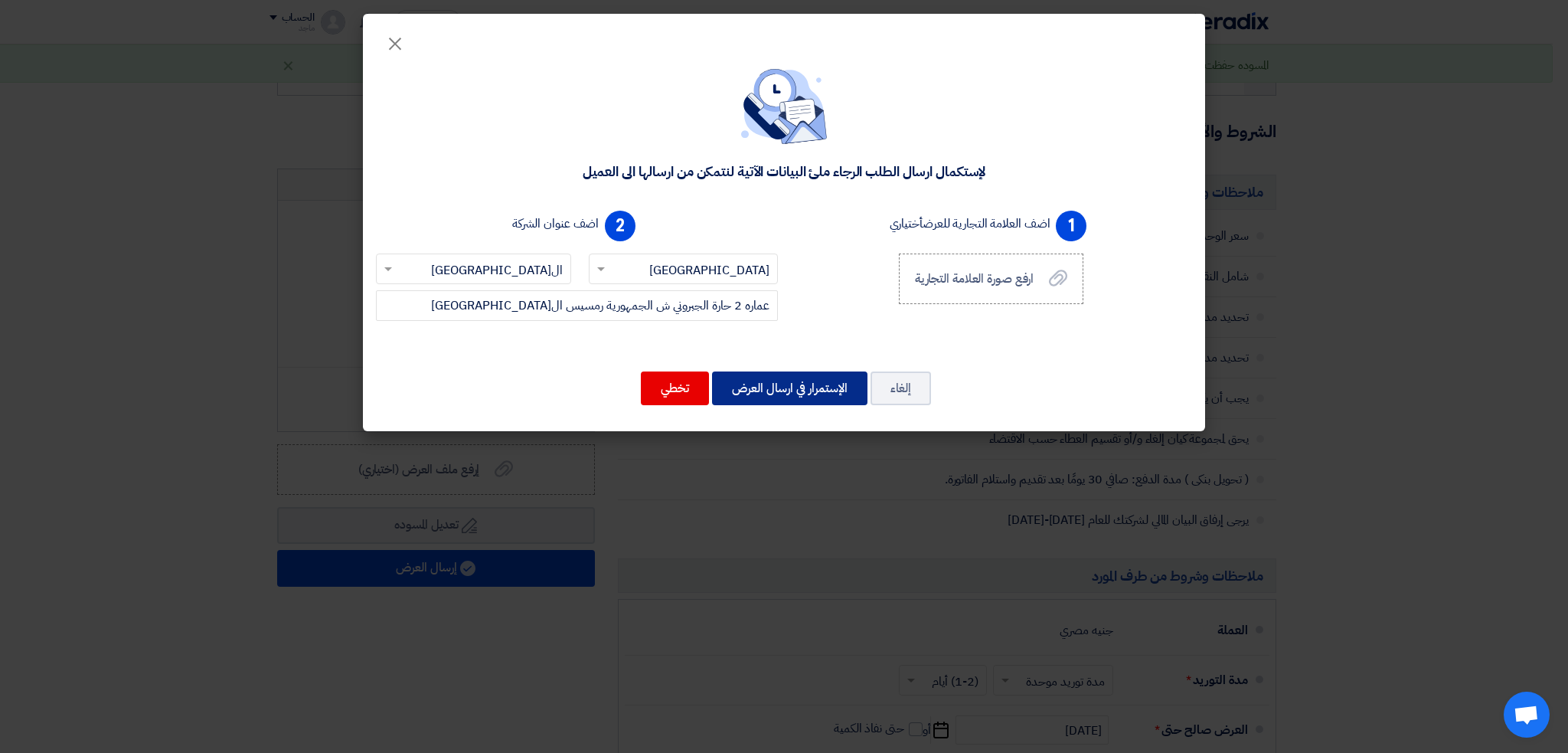
click at [786, 387] on button "الإستمرار في ارسال العرض" at bounding box center [789, 389] width 156 height 34
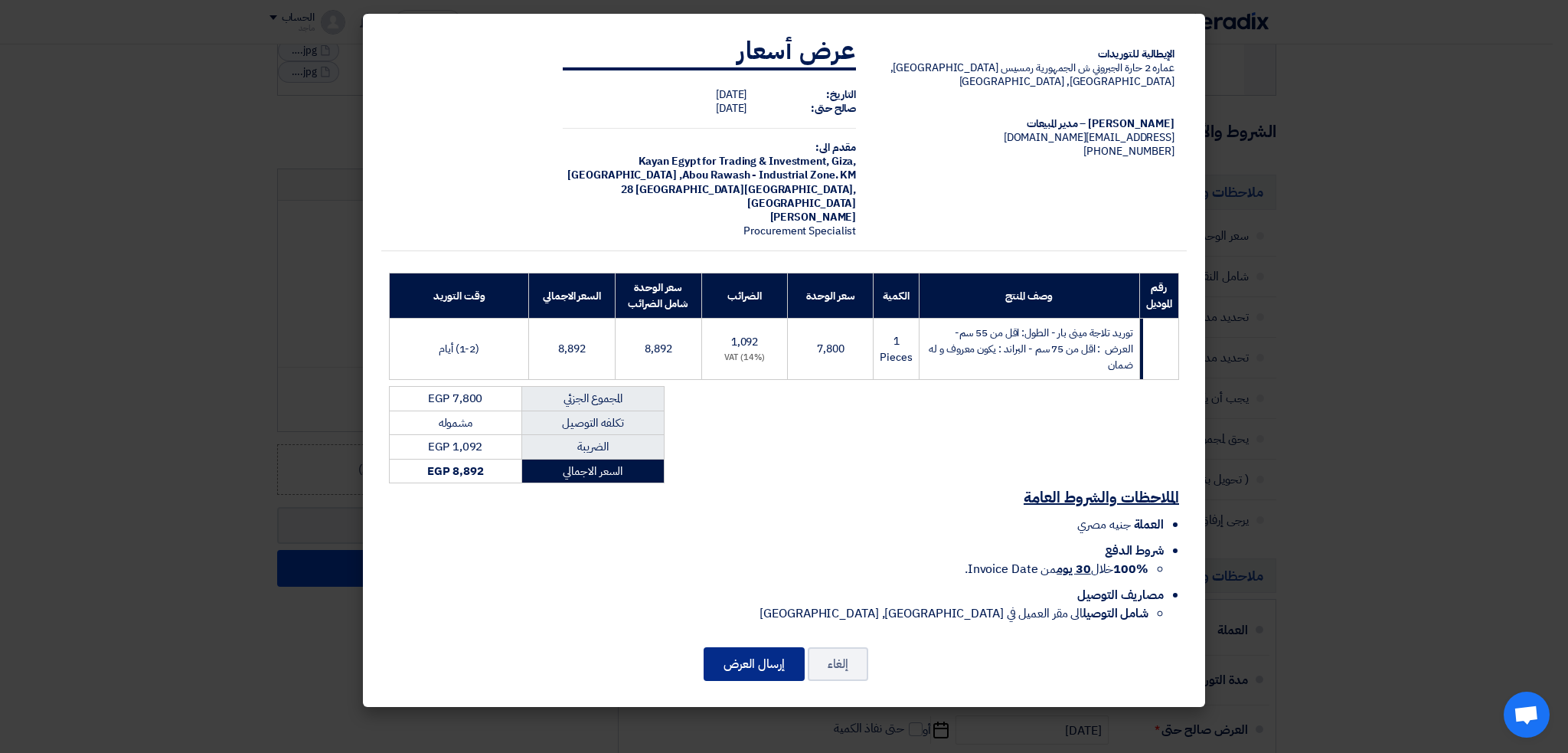
click at [762, 649] on button "إرسال العرض" at bounding box center [754, 664] width 101 height 34
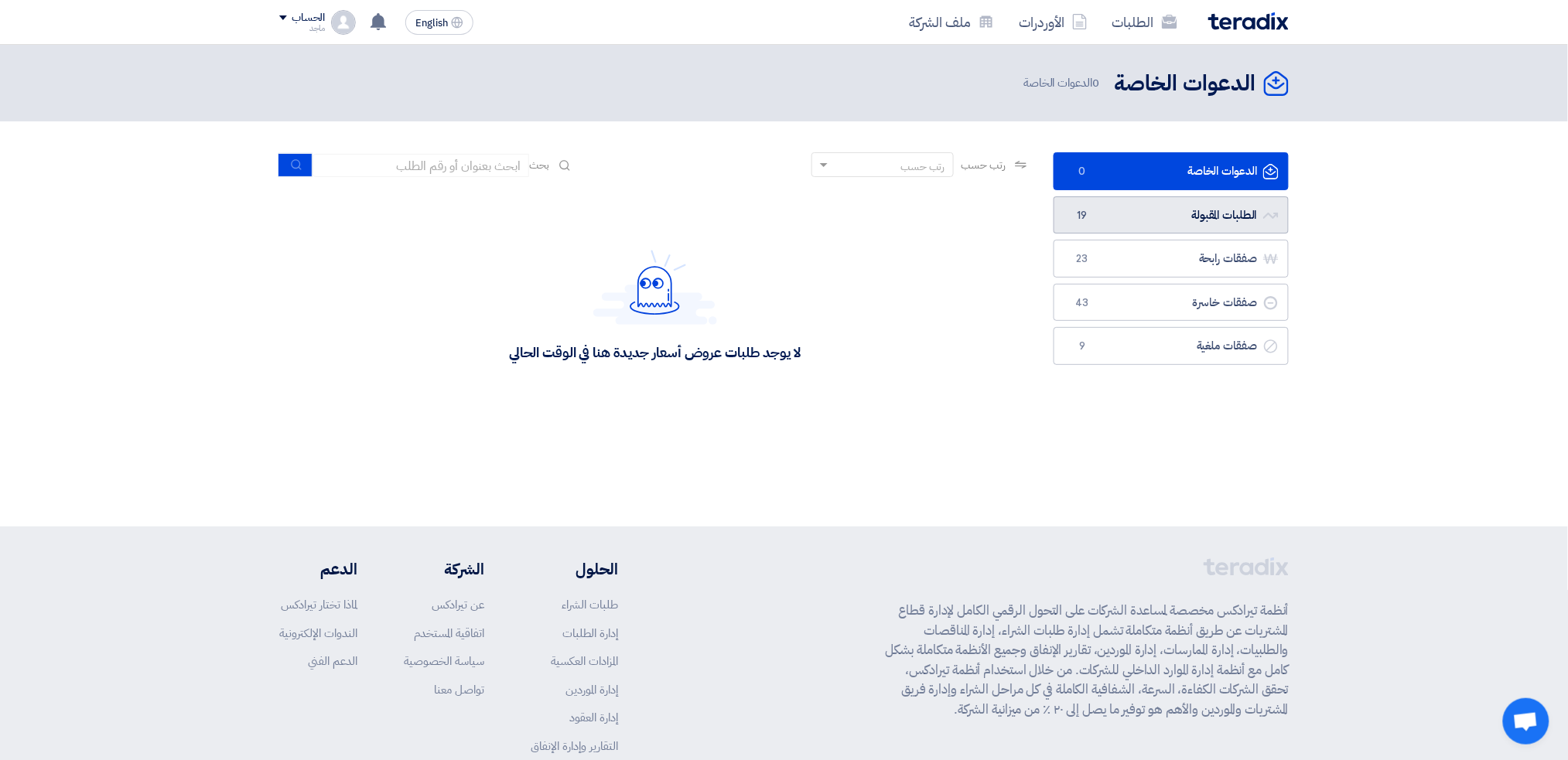
click at [1134, 211] on link "الطلبات المقبولة الطلبات المقبولة 19" at bounding box center [1171, 215] width 235 height 38
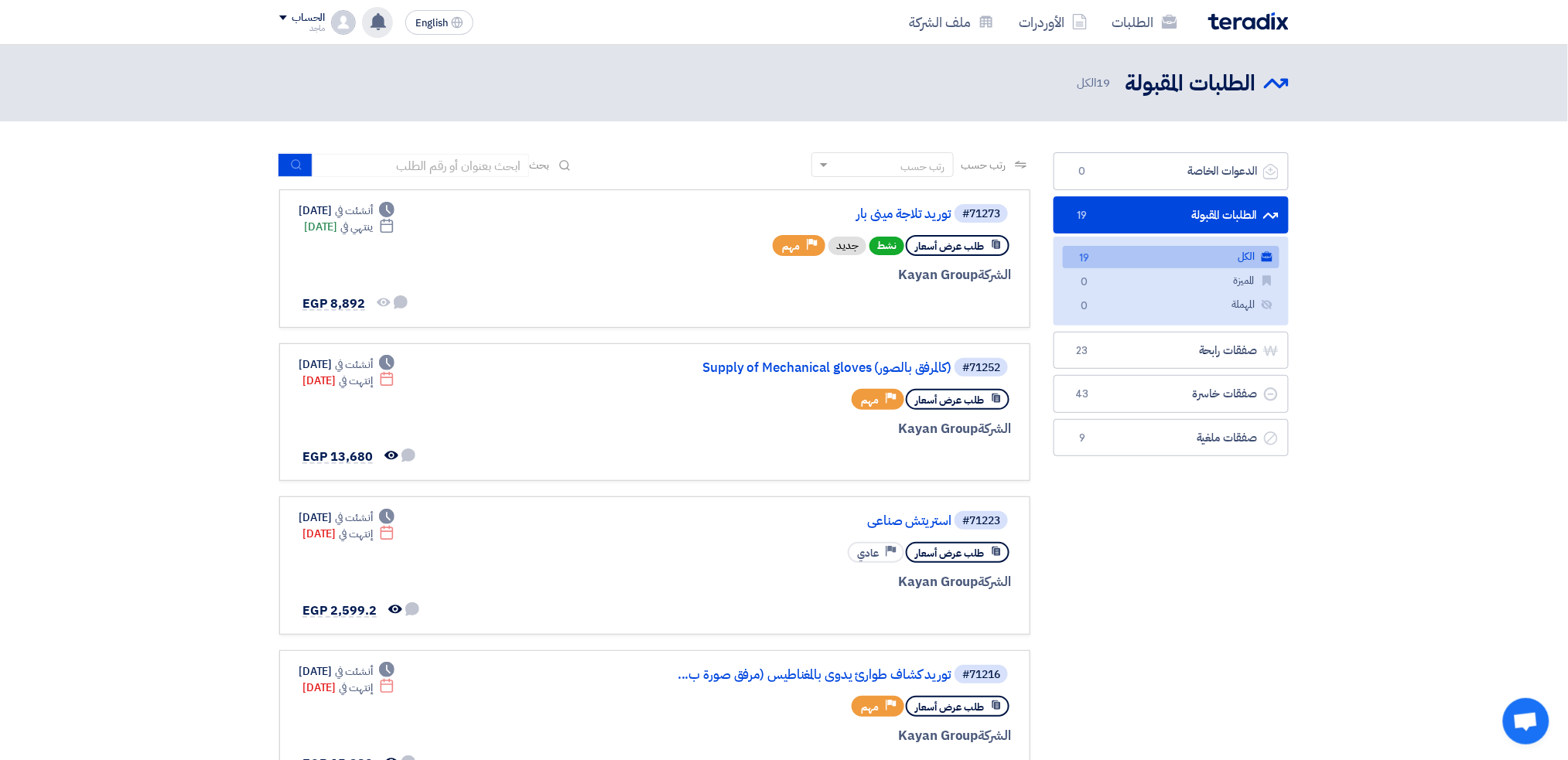
click at [380, 22] on use at bounding box center [378, 22] width 15 height 17
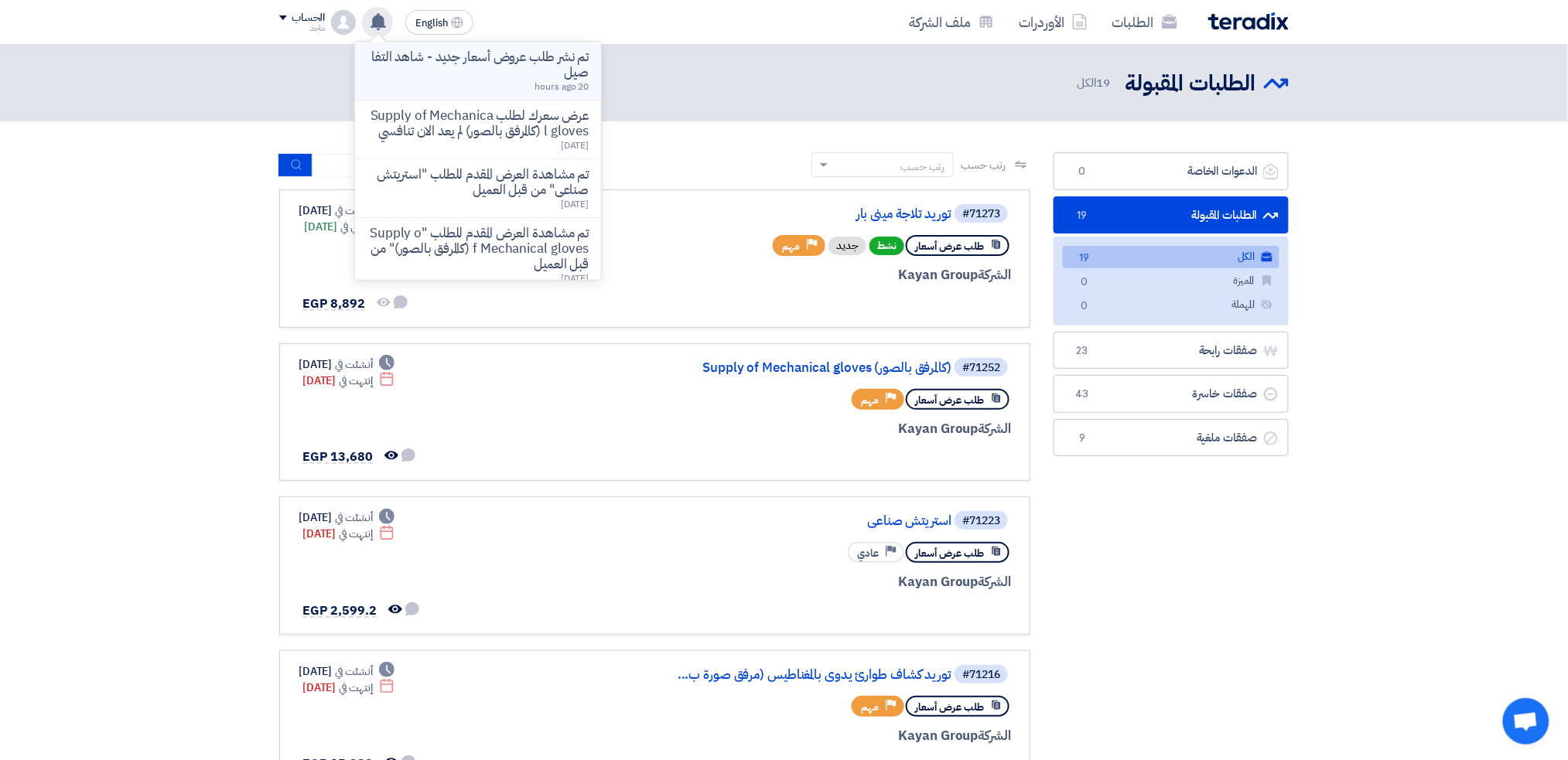
click at [440, 81] on div "تم نشر طلب عروض أسعار جديد - شاهد التفاصيل 20 hours ago" at bounding box center [477, 70] width 222 height 42
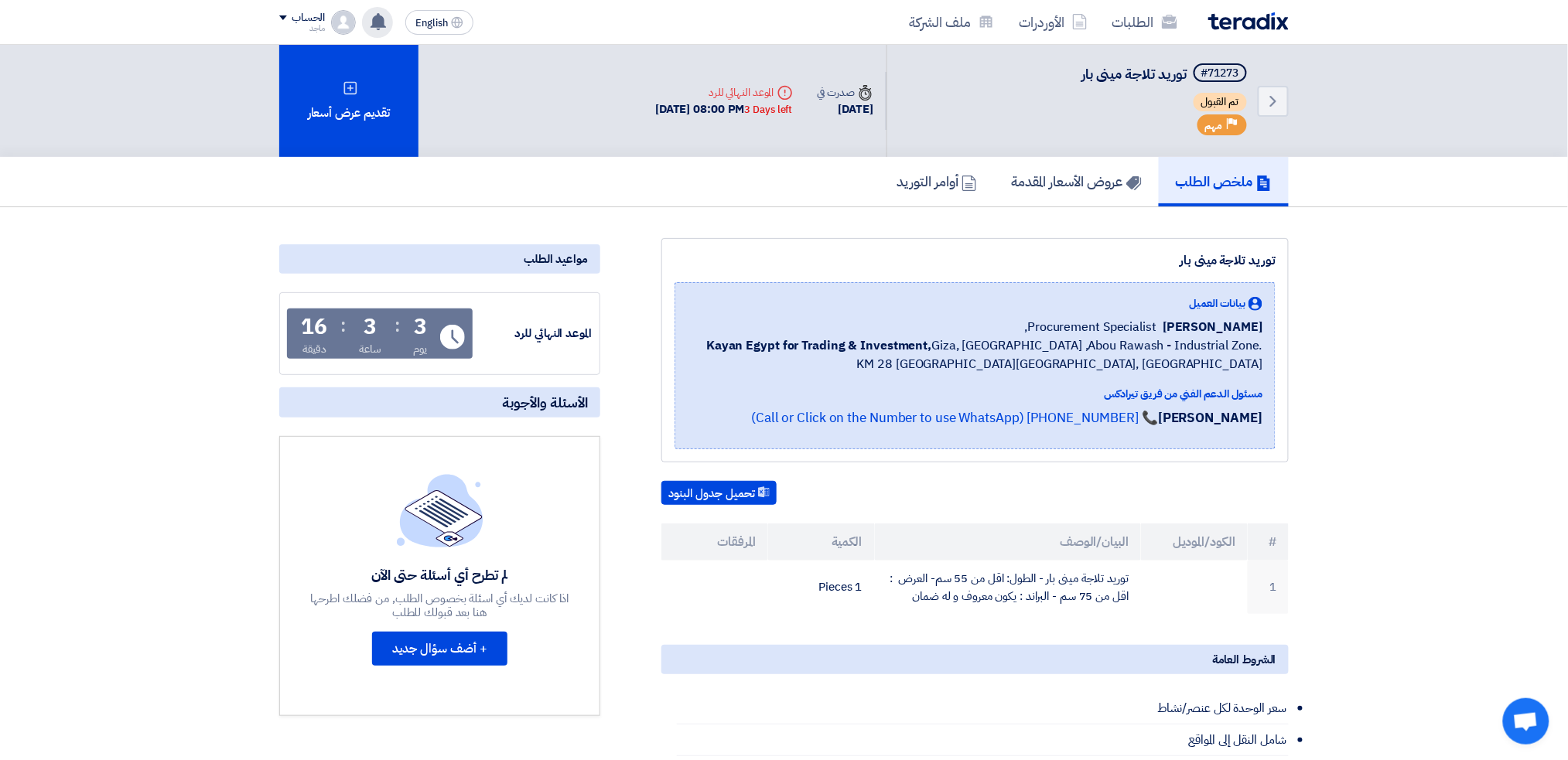
click at [388, 23] on div "تم نشر طلب عروض أسعار جديد - شاهد التفاصيل 20 hours ago عرض سعرك لطلب Supply of…" at bounding box center [377, 23] width 31 height 31
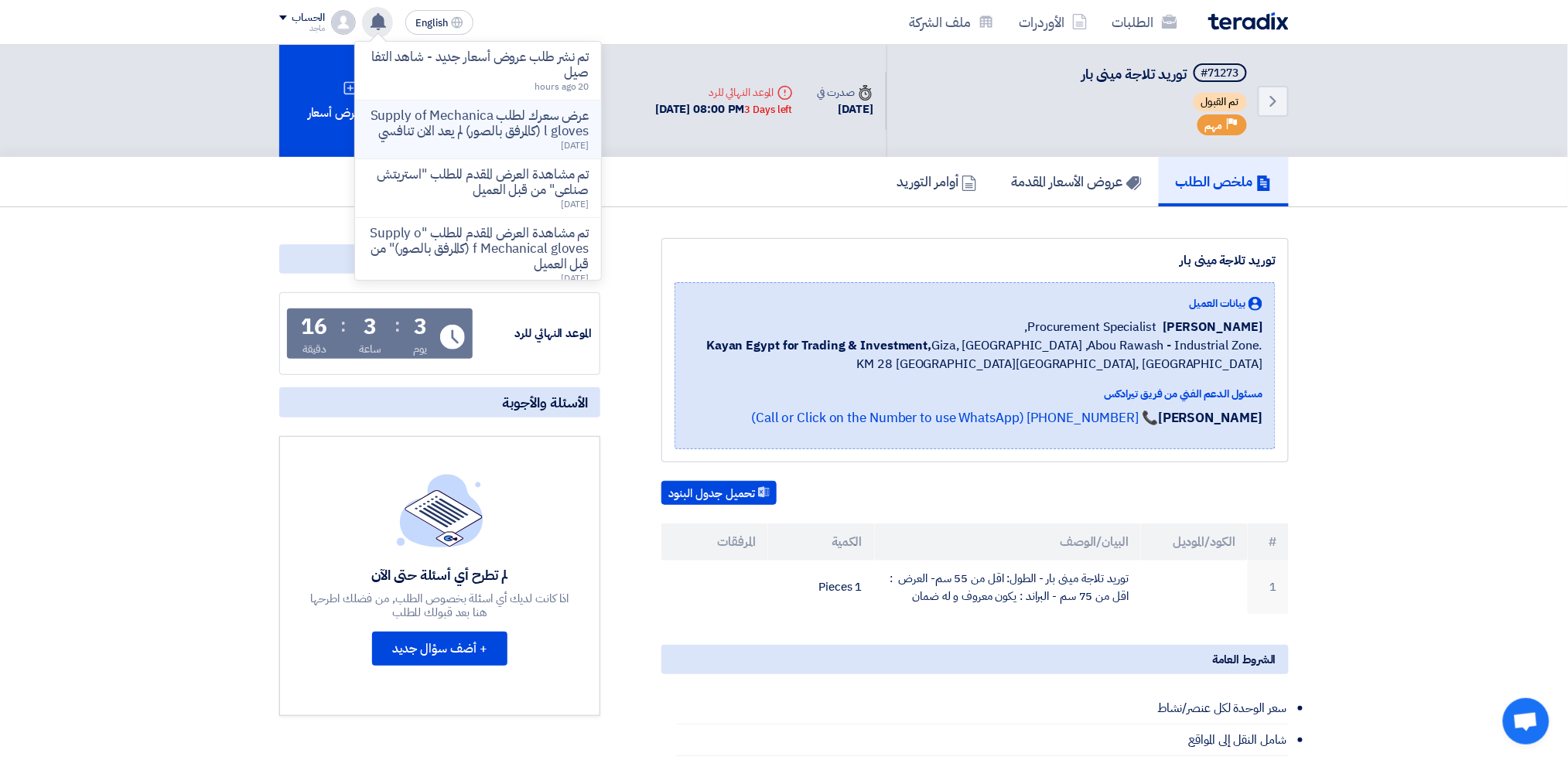
click at [488, 128] on p "عرض سعرك لطلب Supply of Mechanical gloves (كالمرفق بالصور) لم يعد الان تنافسي" at bounding box center [477, 124] width 222 height 31
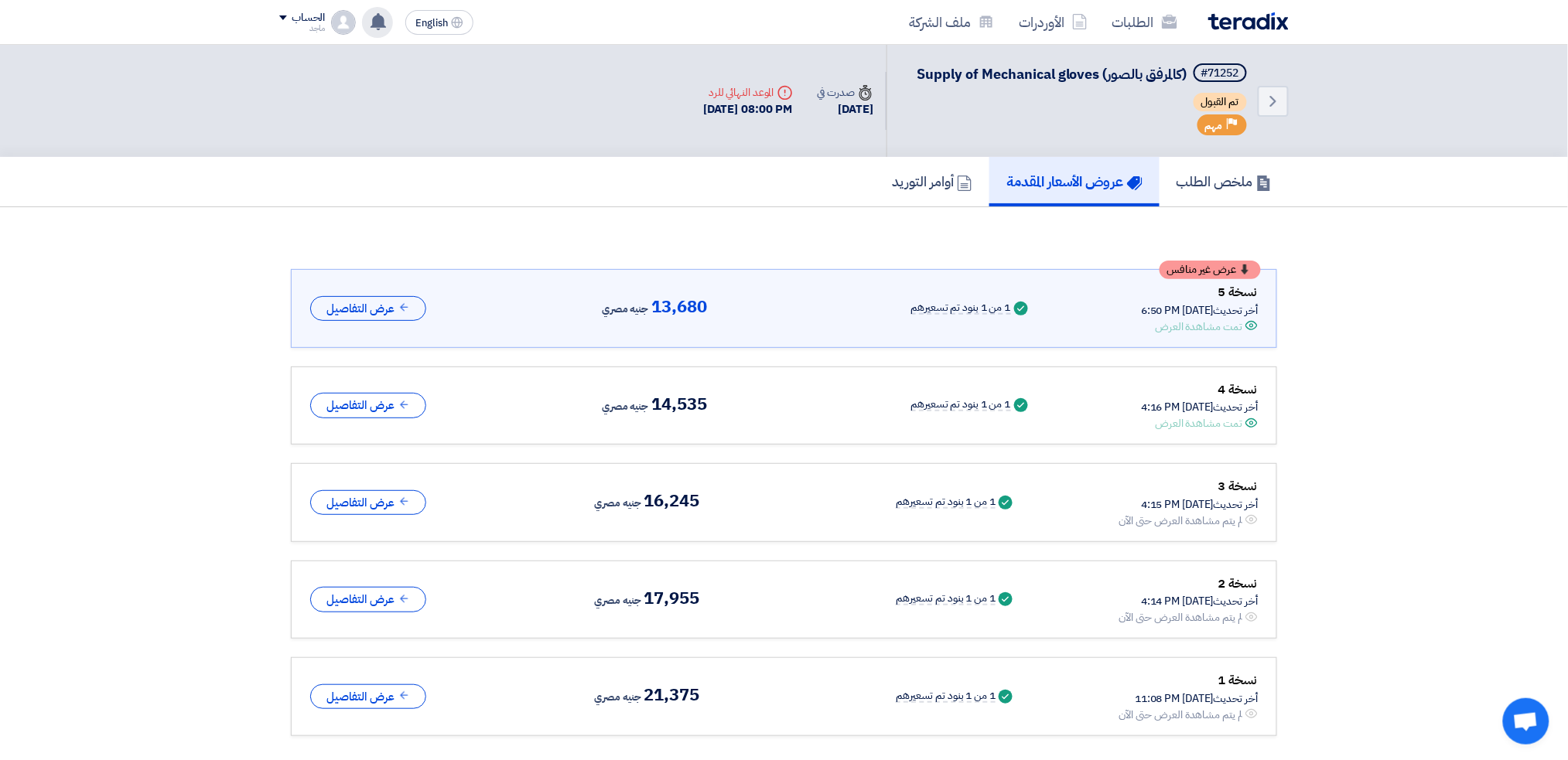
scroll to position [21, 0]
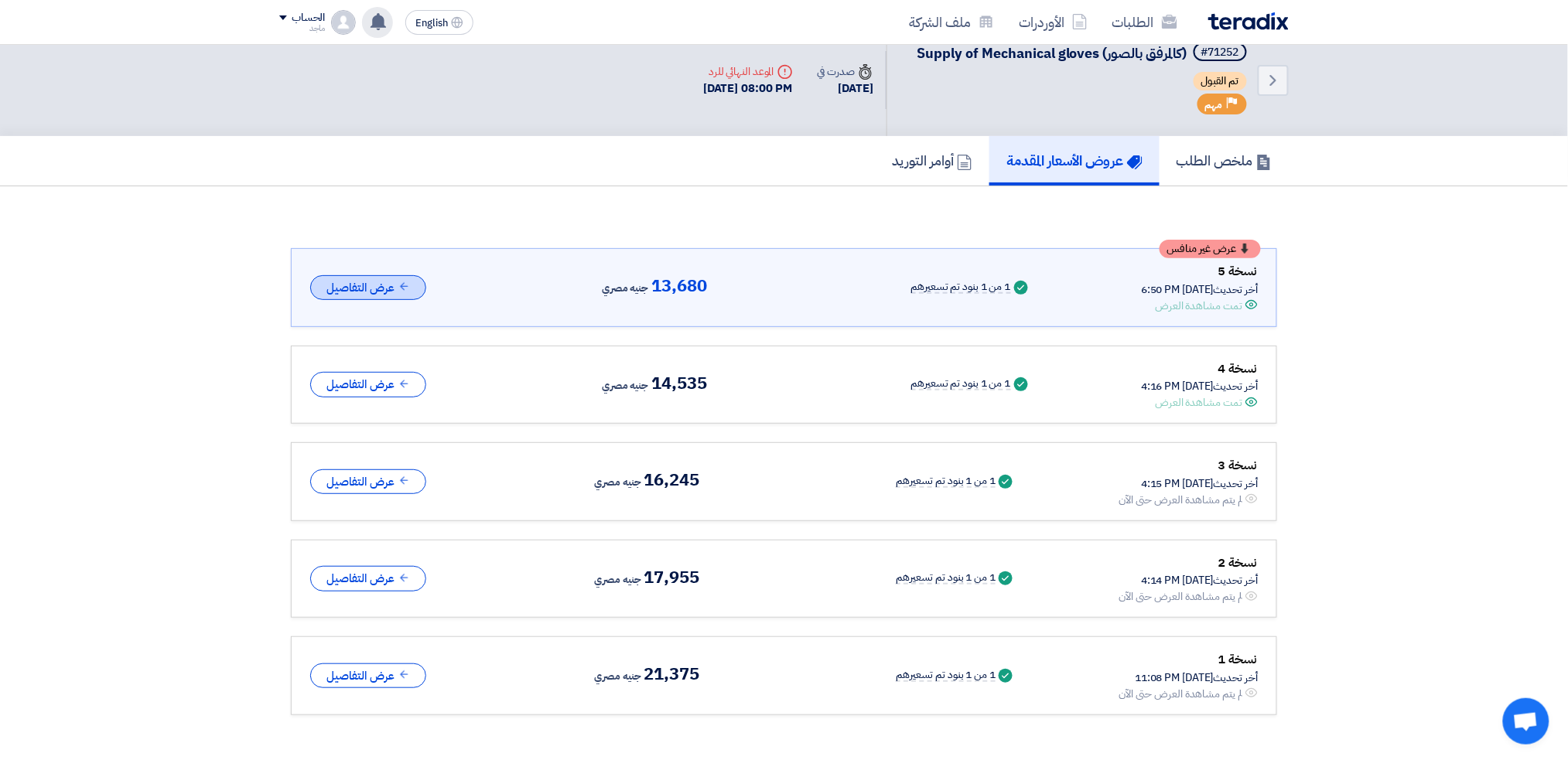
click at [403, 284] on use at bounding box center [403, 286] width 8 height 8
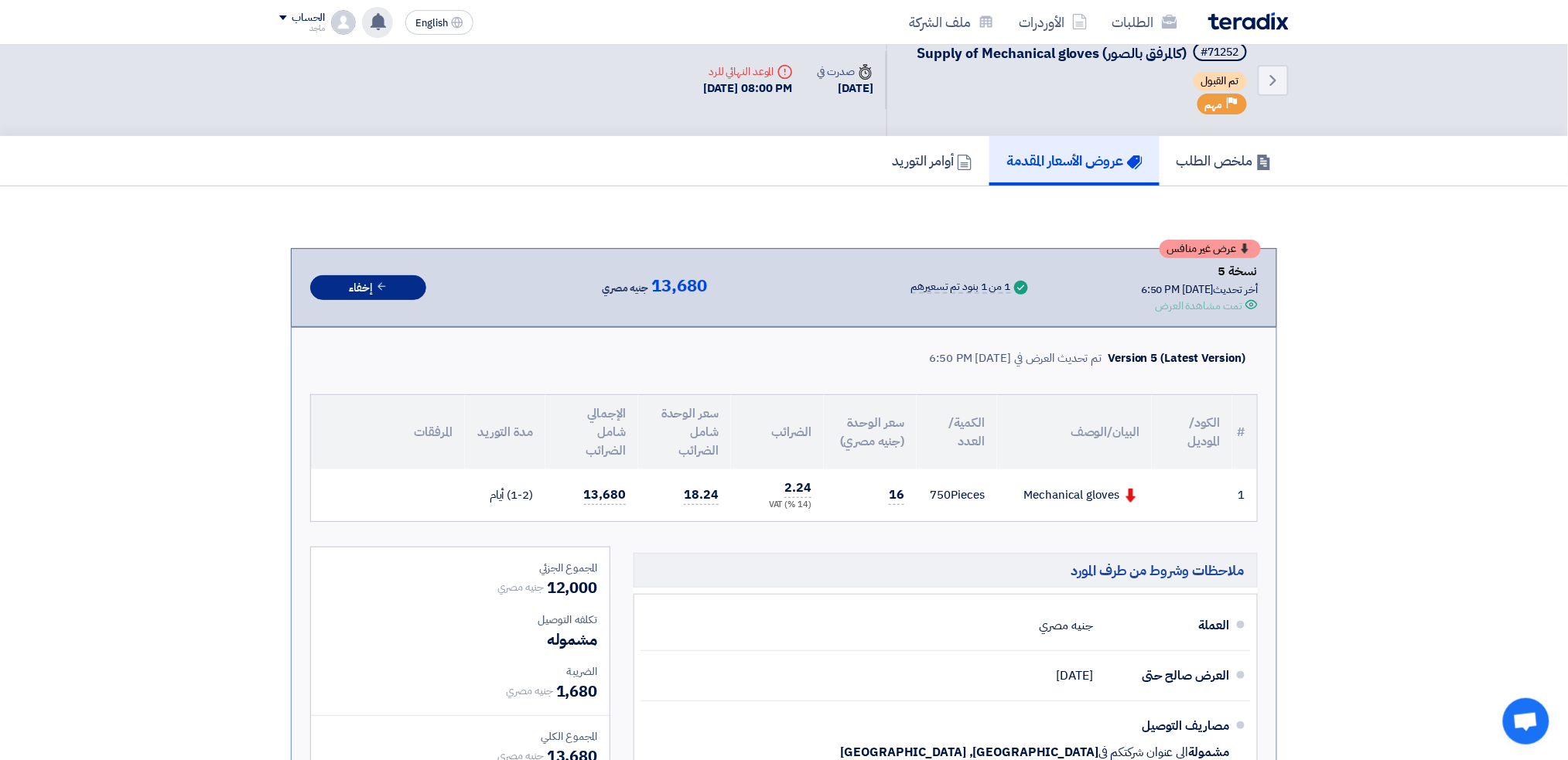
click at [403, 284] on button "إخفاء" at bounding box center [368, 287] width 116 height 25
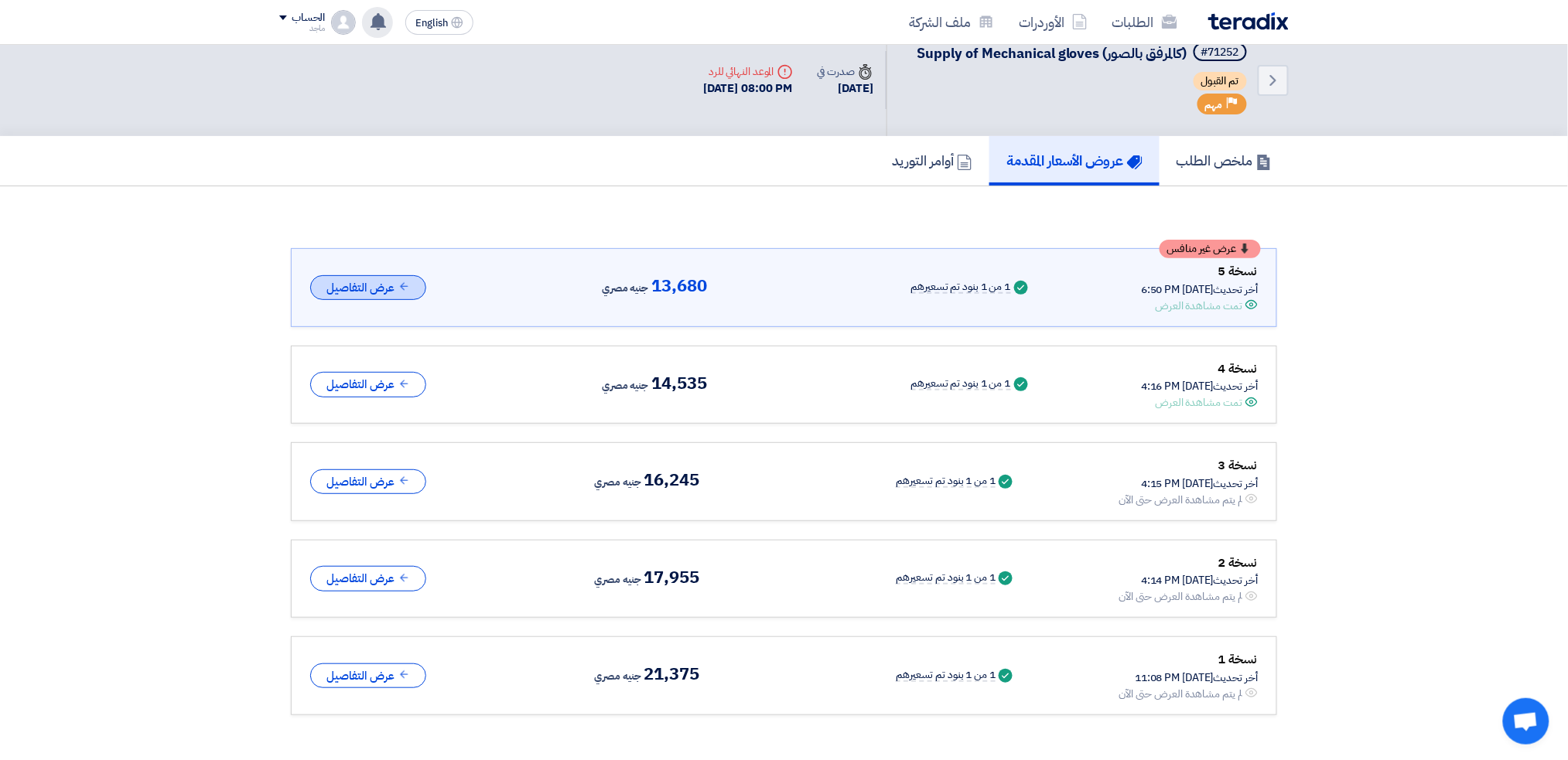
click at [403, 284] on use at bounding box center [403, 286] width 8 height 8
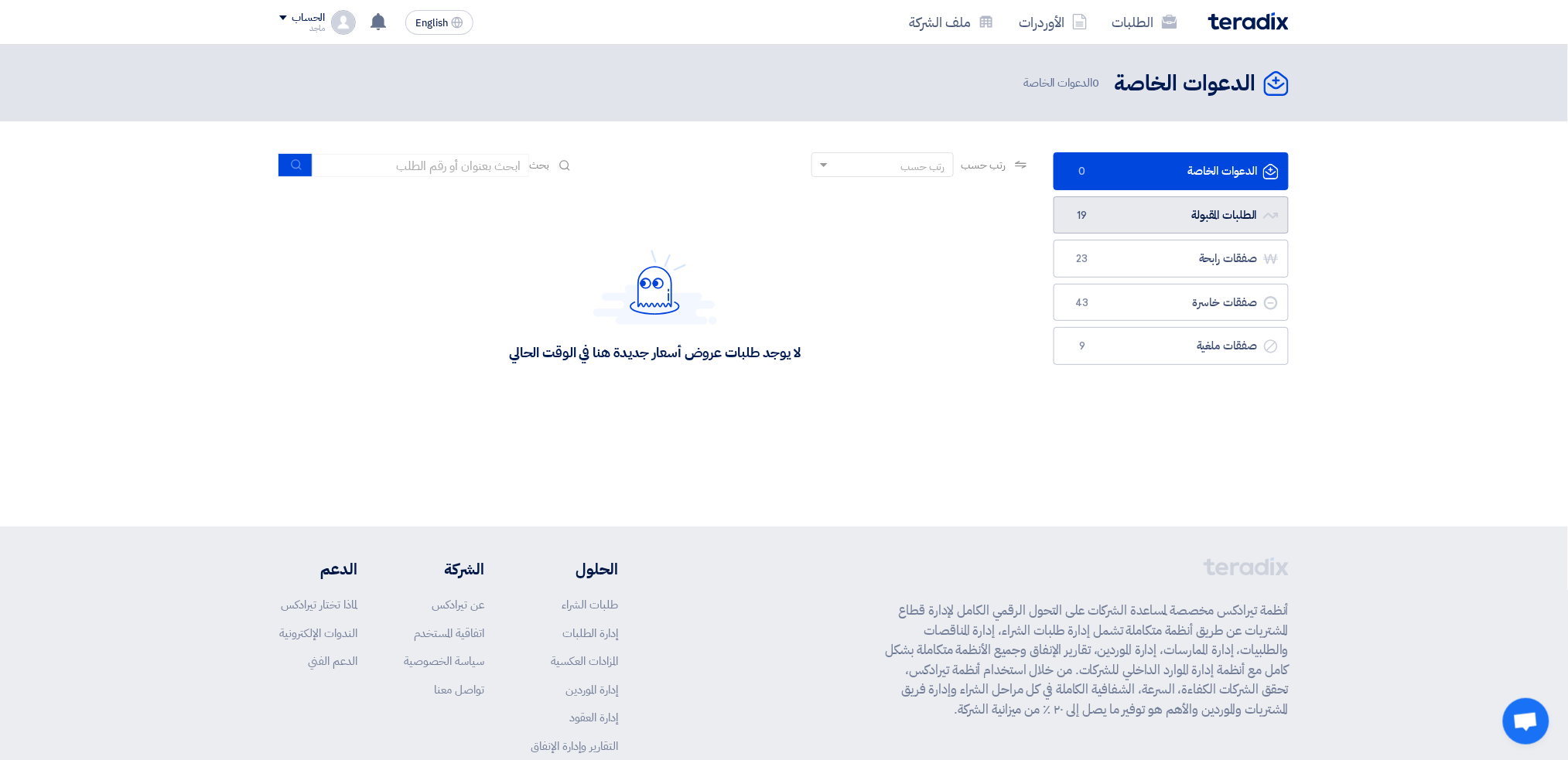
click at [1109, 215] on link "الطلبات المقبولة الطلبات المقبولة 19" at bounding box center [1171, 215] width 235 height 38
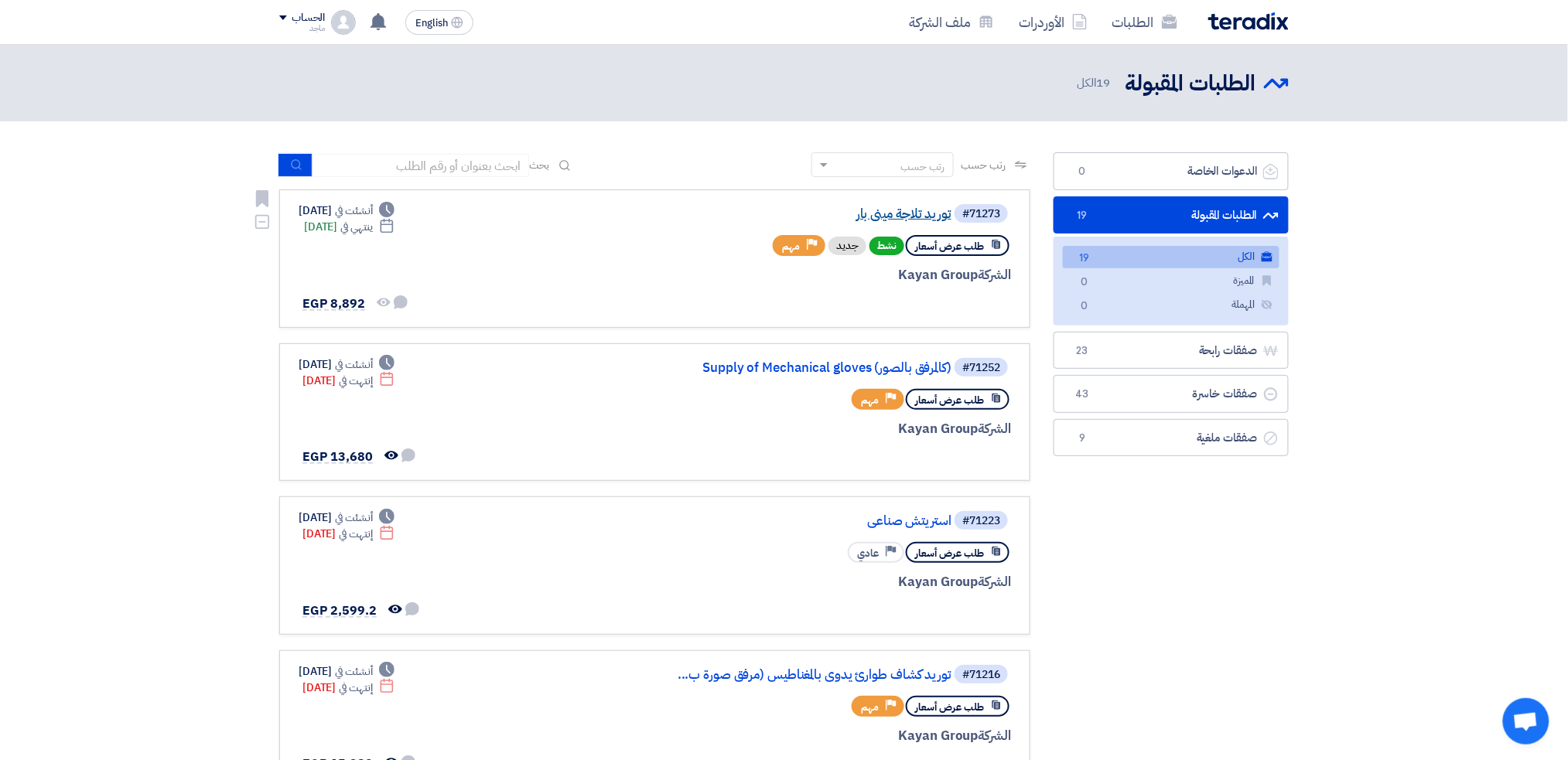
click at [919, 216] on link "توريد تلاجة مينى بار" at bounding box center [797, 213] width 309 height 14
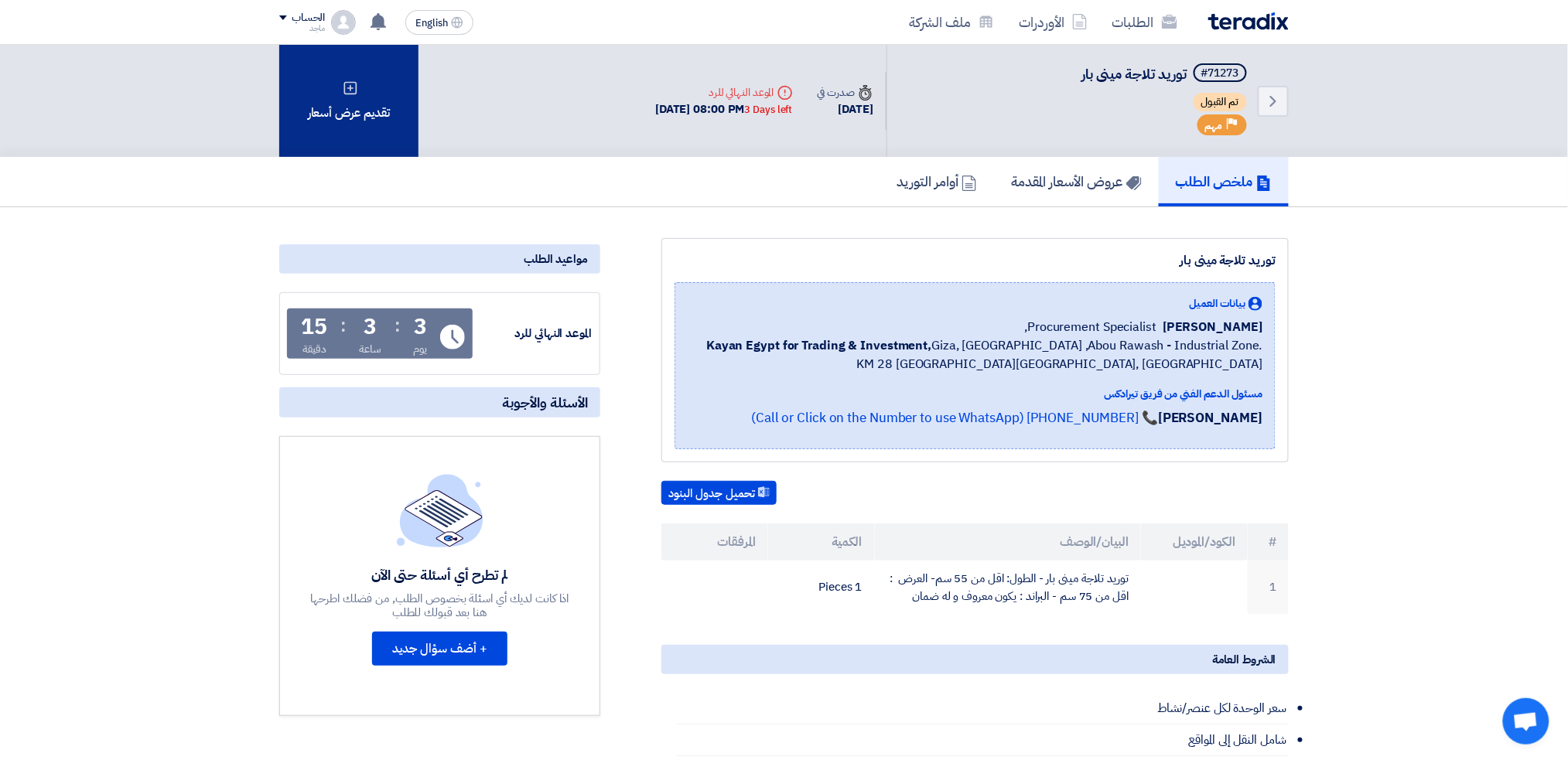
click at [368, 101] on div "تقديم عرض أسعار" at bounding box center [349, 101] width 139 height 112
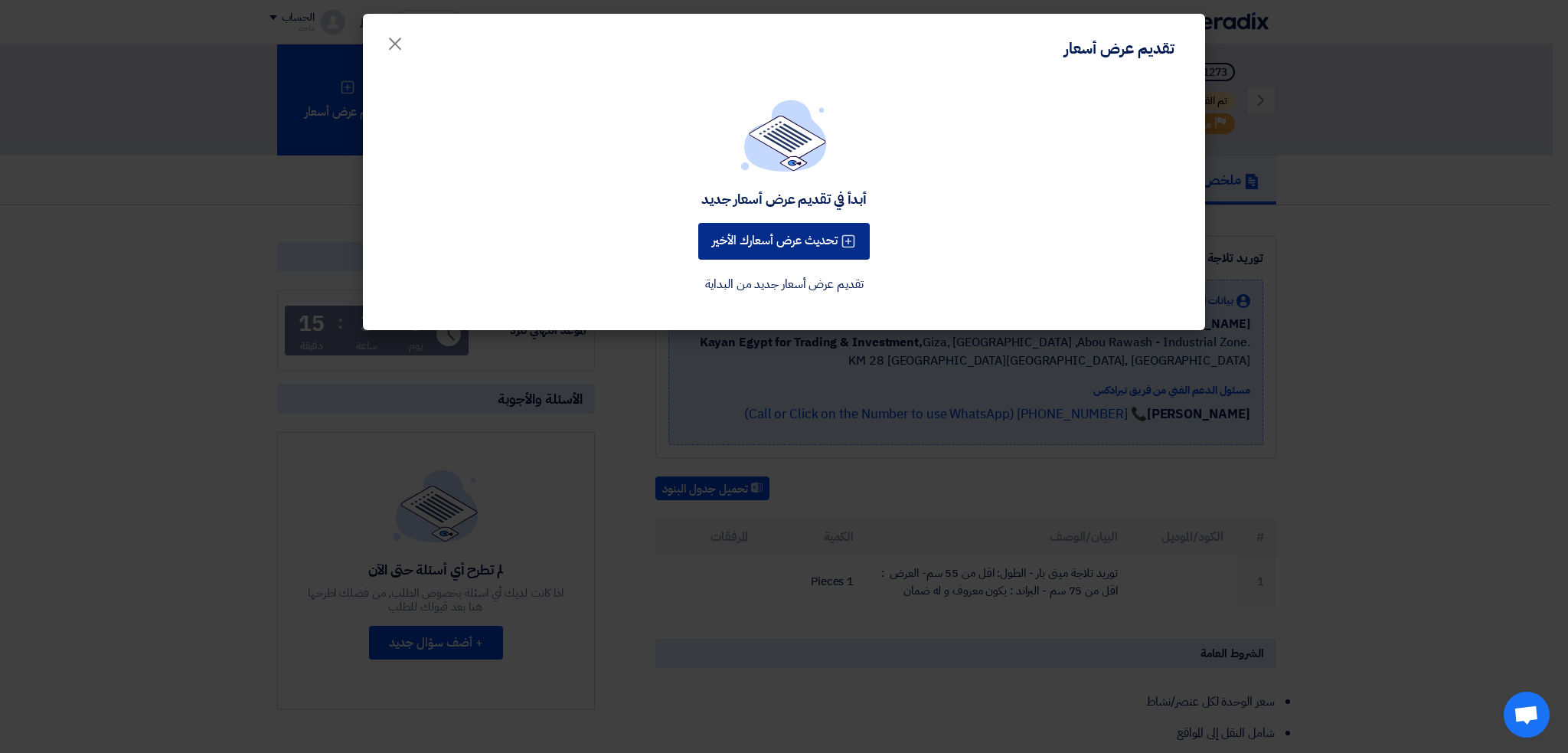
click at [780, 246] on button "تحديث عرض أسعارك الأخير" at bounding box center [784, 241] width 172 height 37
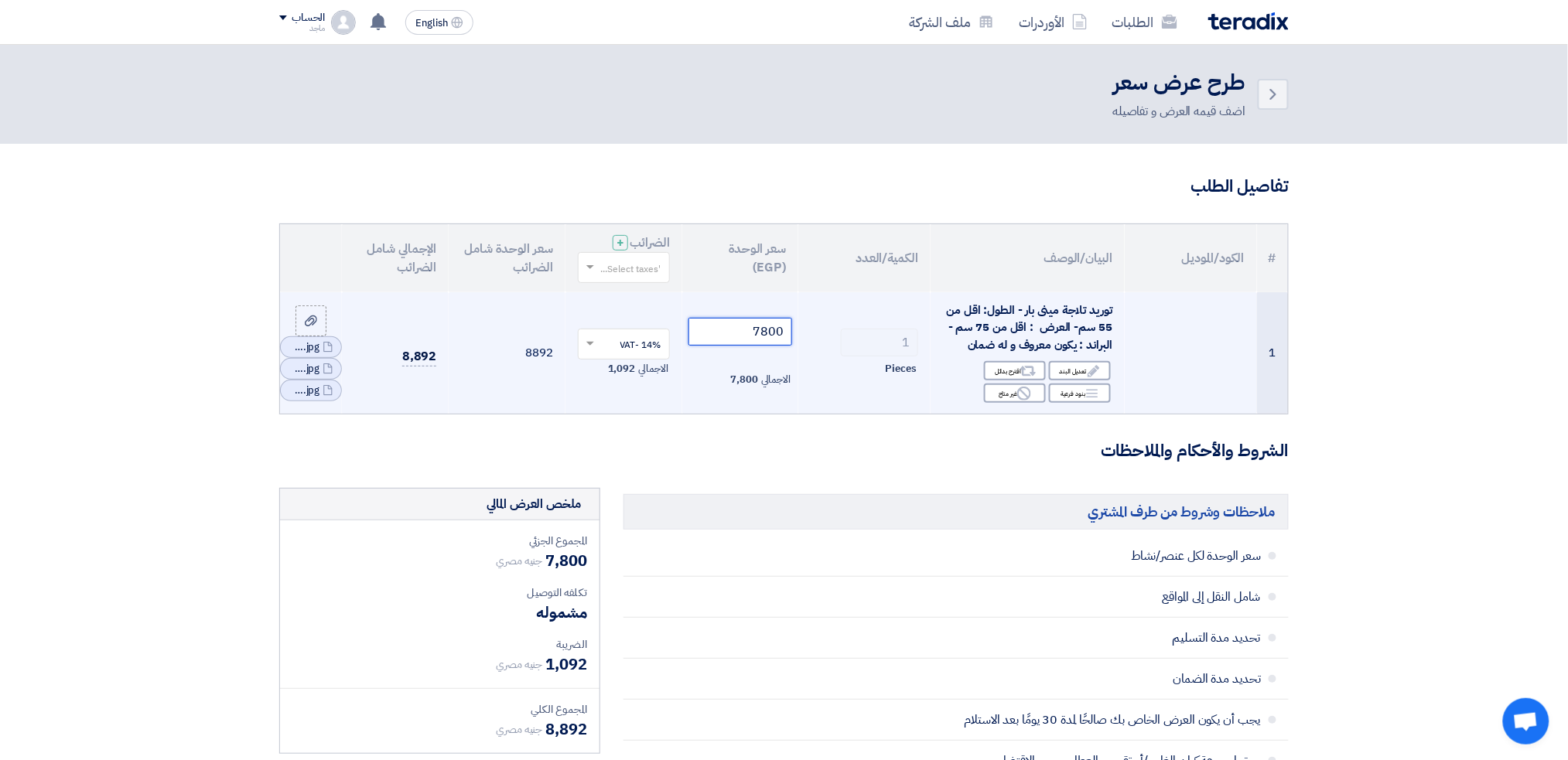
click at [723, 333] on input "7800" at bounding box center [740, 332] width 104 height 28
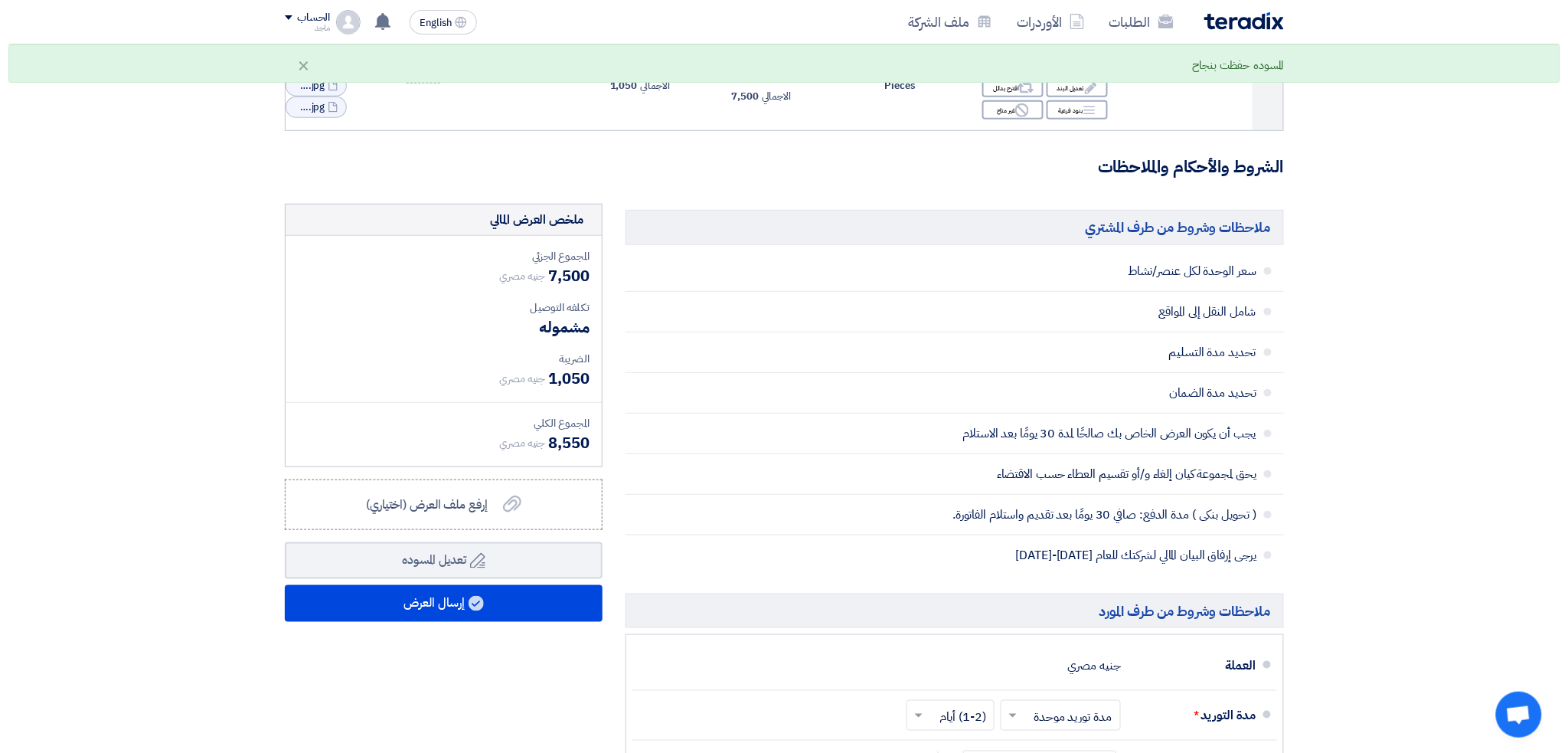
scroll to position [312, 0]
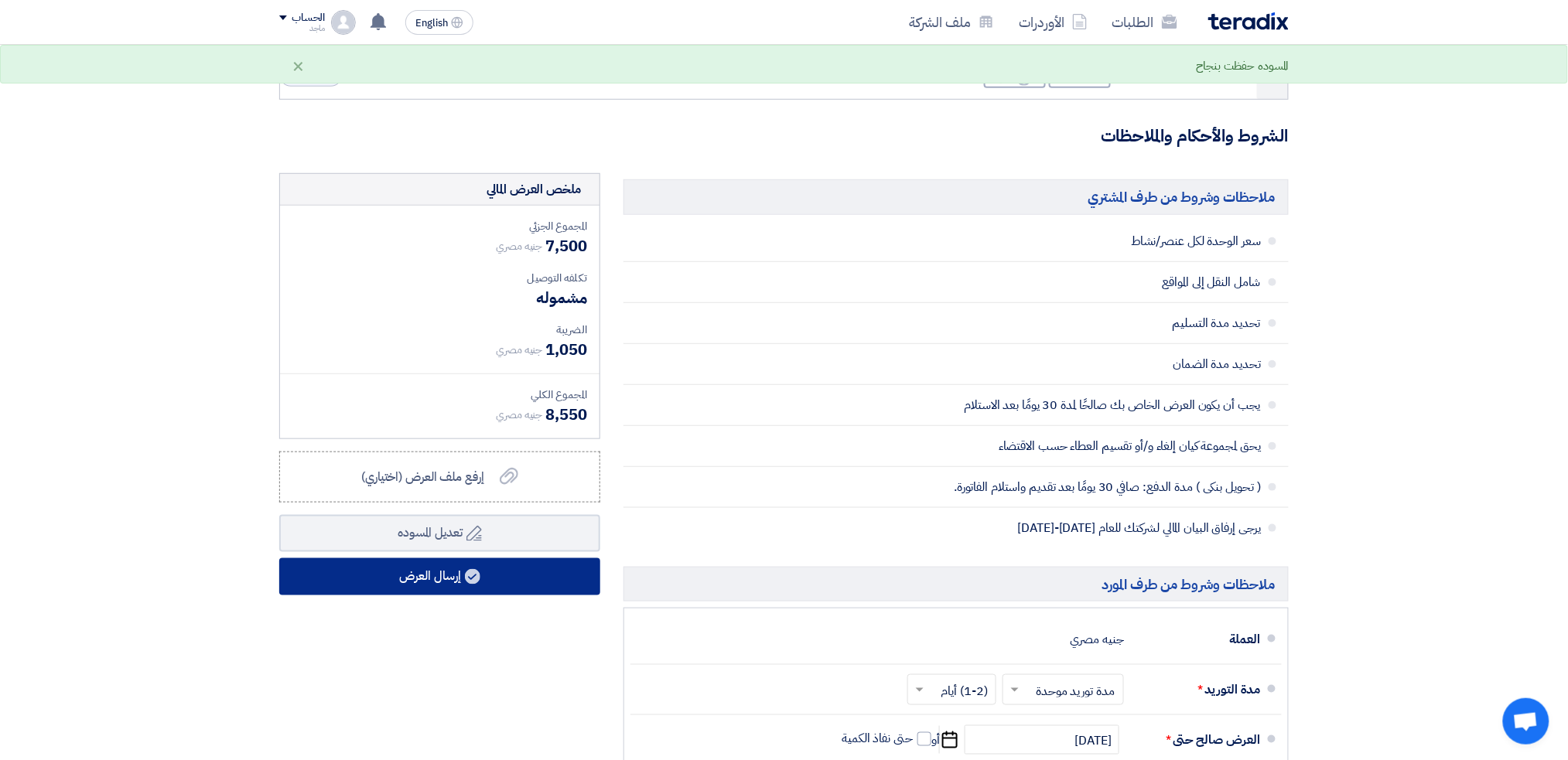
type input "7500"
click at [457, 569] on button "إرسال العرض" at bounding box center [439, 576] width 321 height 37
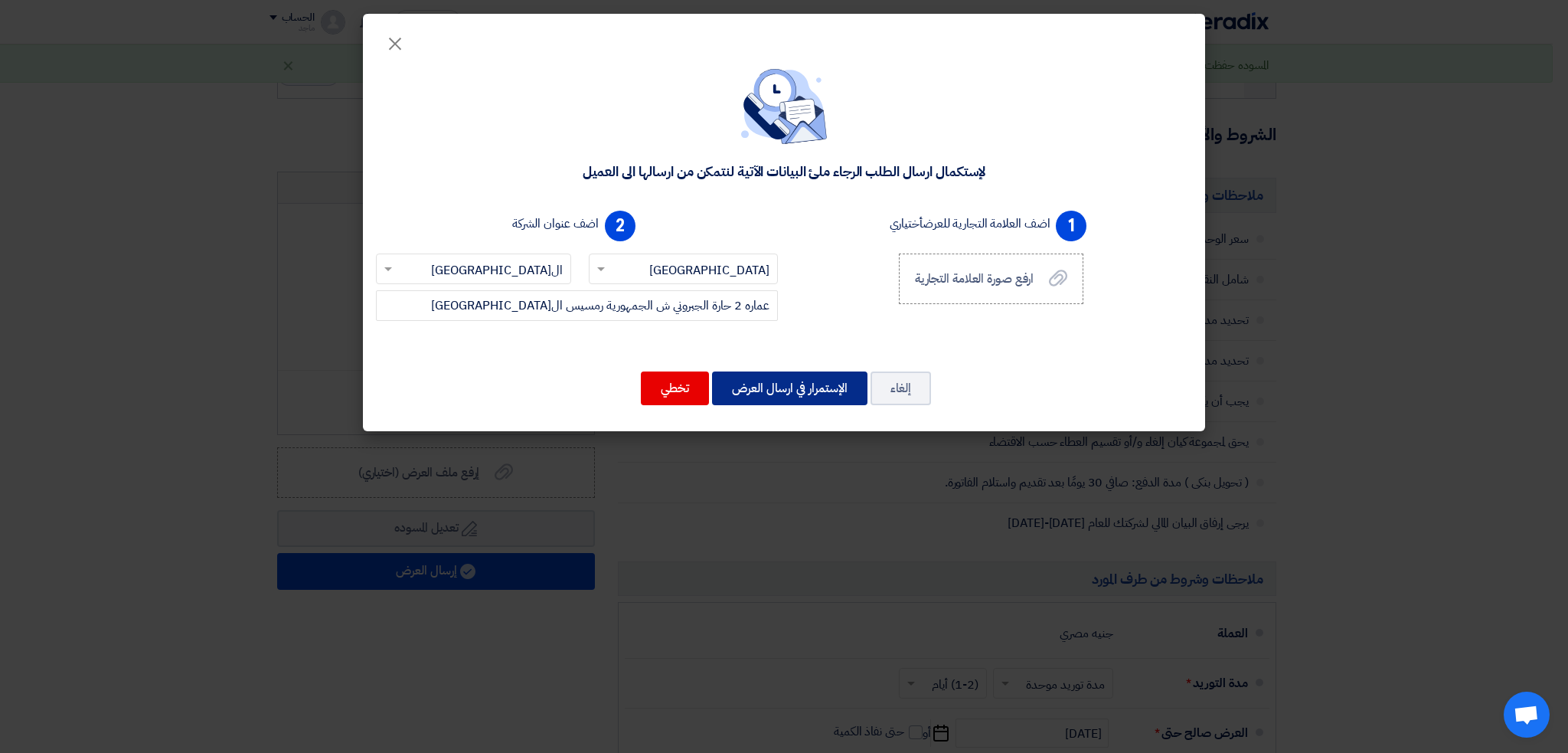
click at [759, 382] on button "الإستمرار في ارسال العرض" at bounding box center [789, 389] width 156 height 34
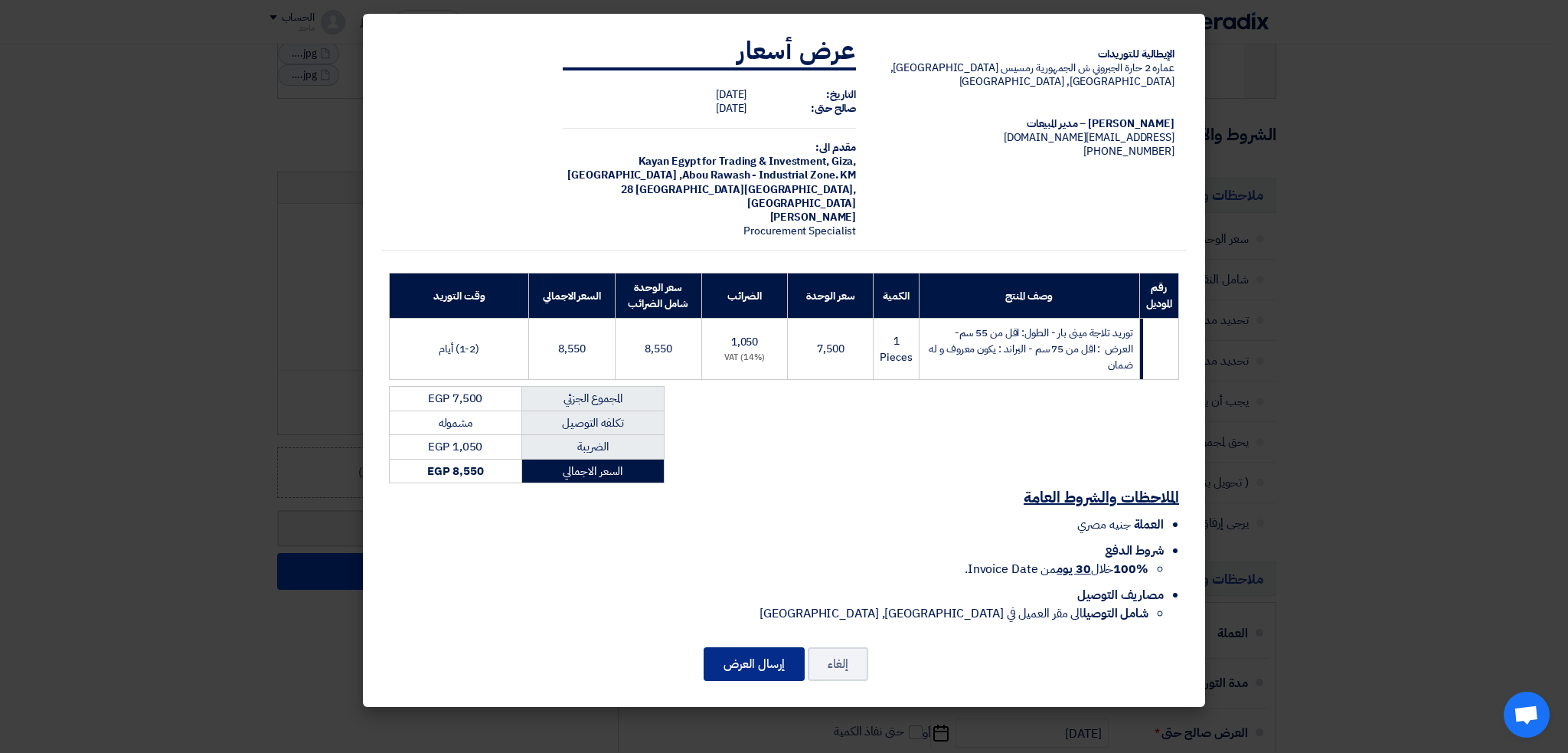
click at [747, 647] on button "إرسال العرض" at bounding box center [754, 664] width 101 height 34
